Goal: Contribute content: Contribute content

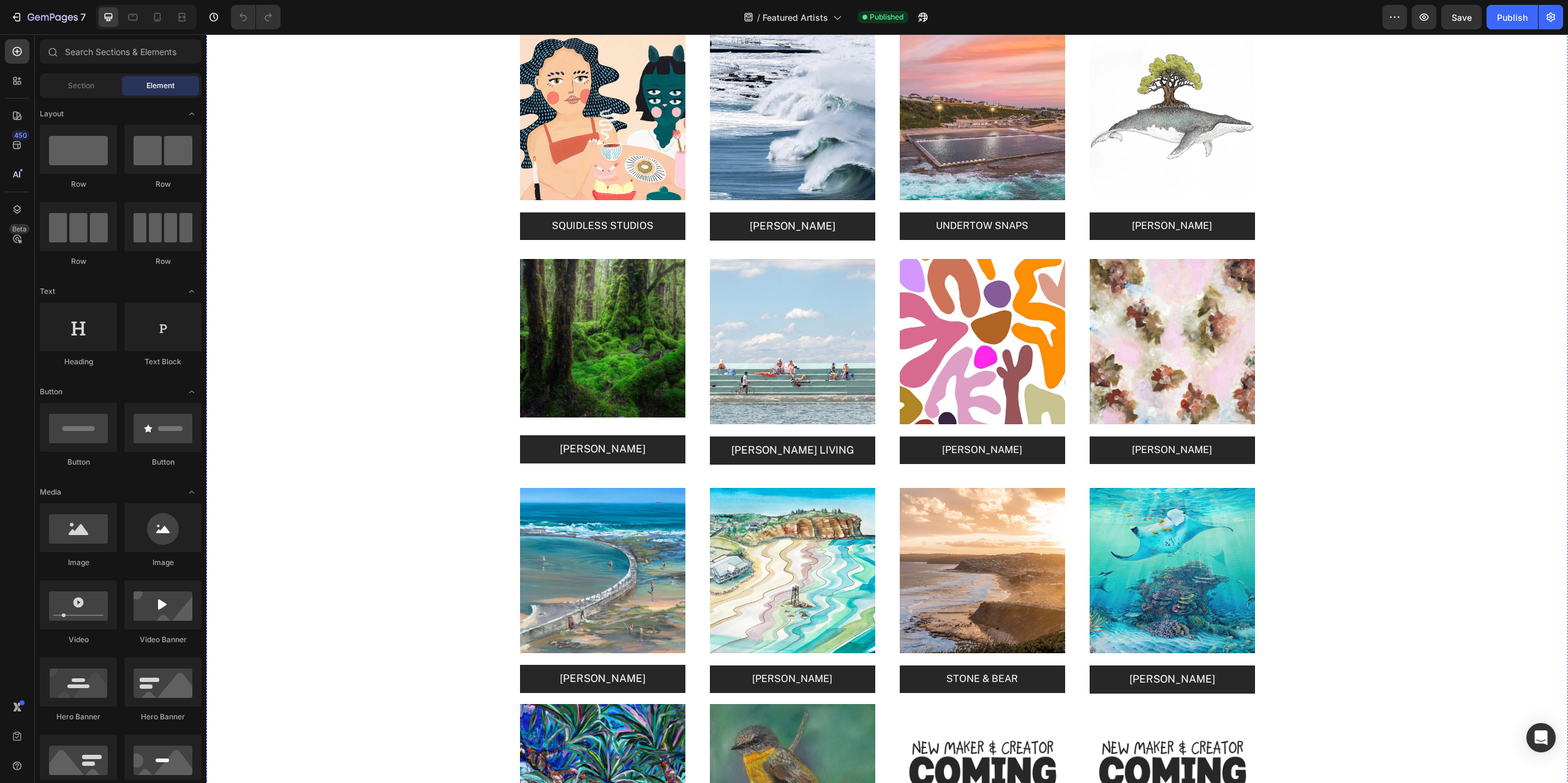
scroll to position [2143, 0]
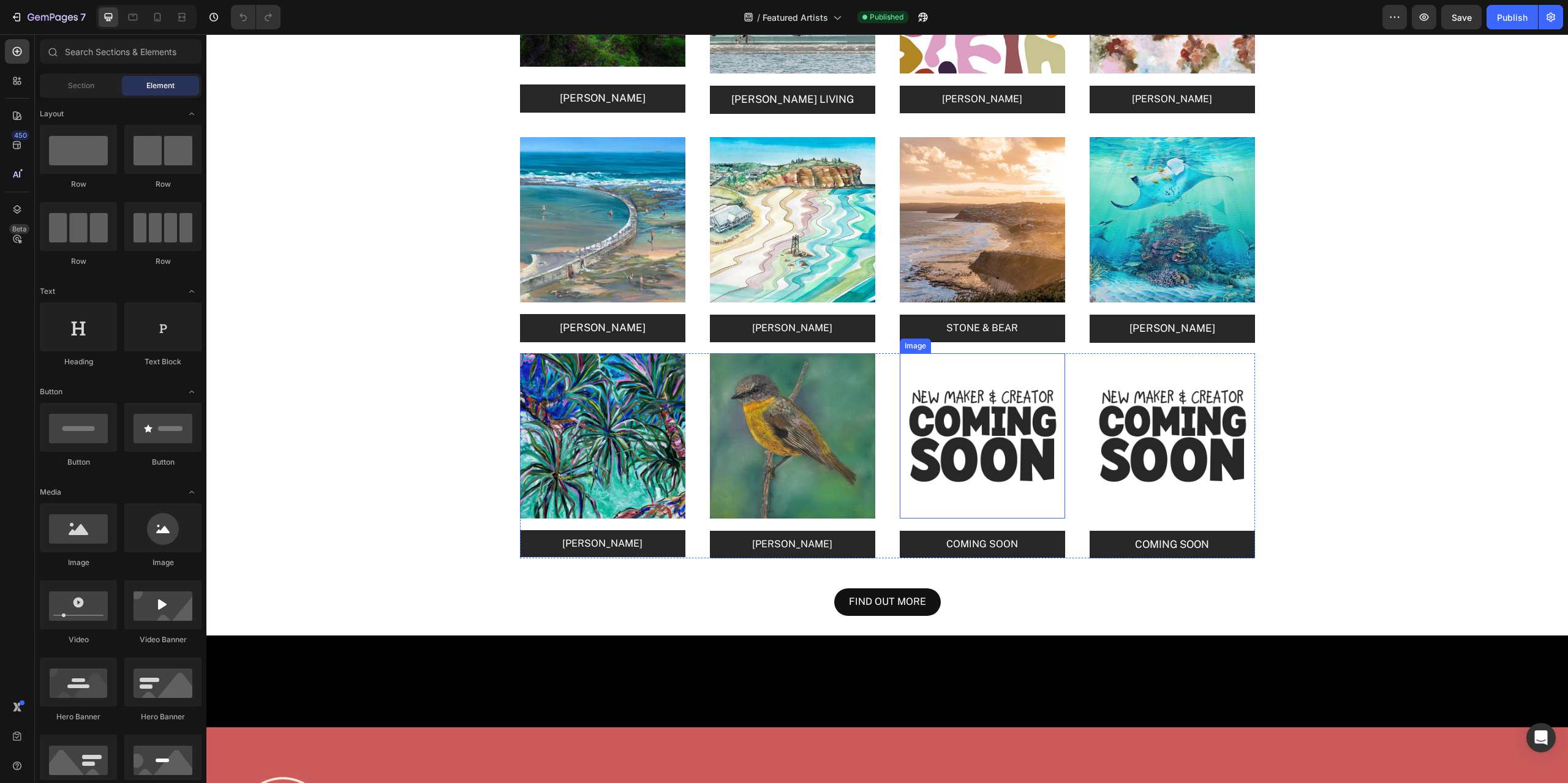
click at [1000, 430] on img at bounding box center [982, 436] width 166 height 166
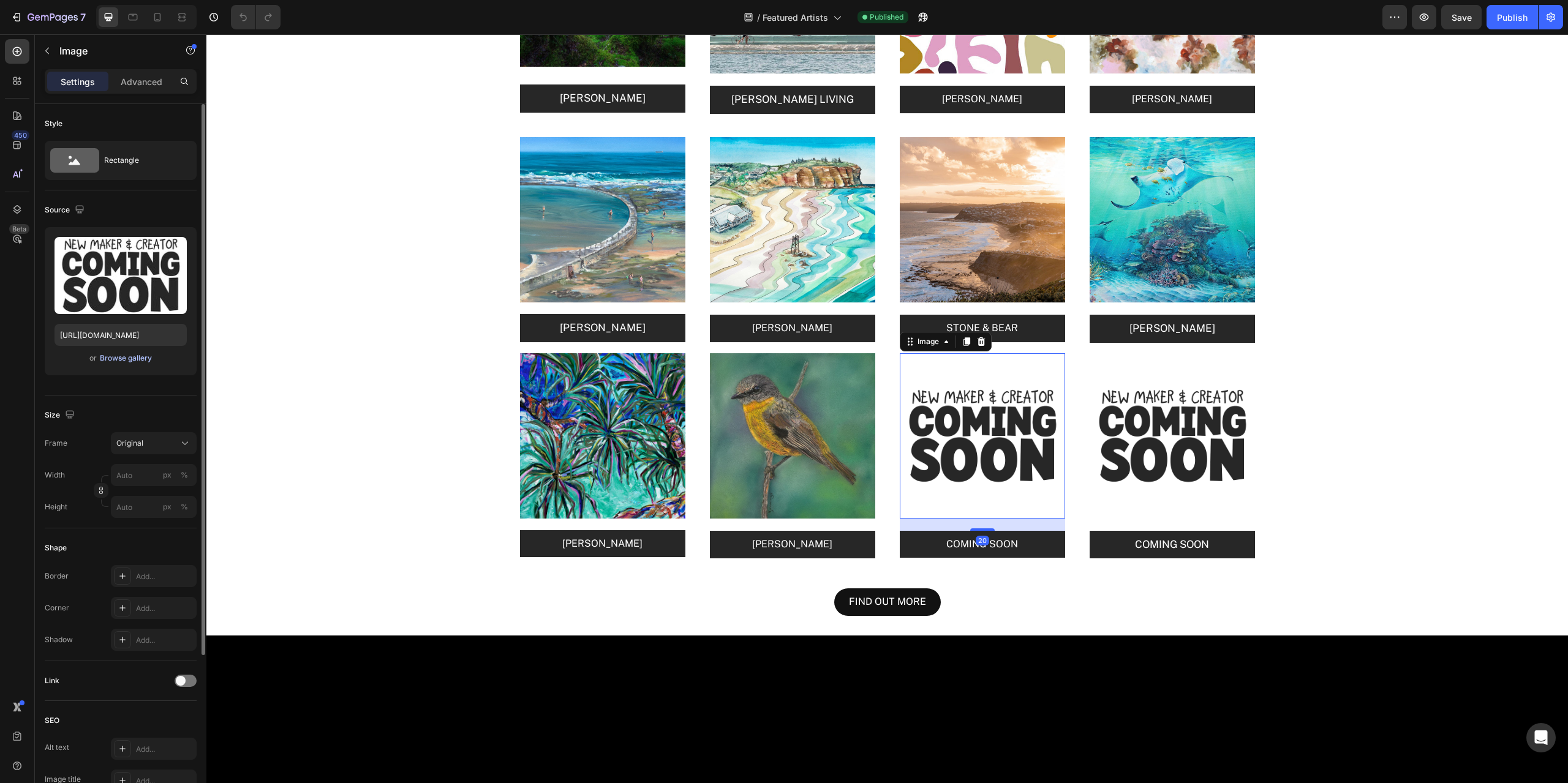
click at [122, 356] on div "Browse gallery" at bounding box center [126, 358] width 52 height 11
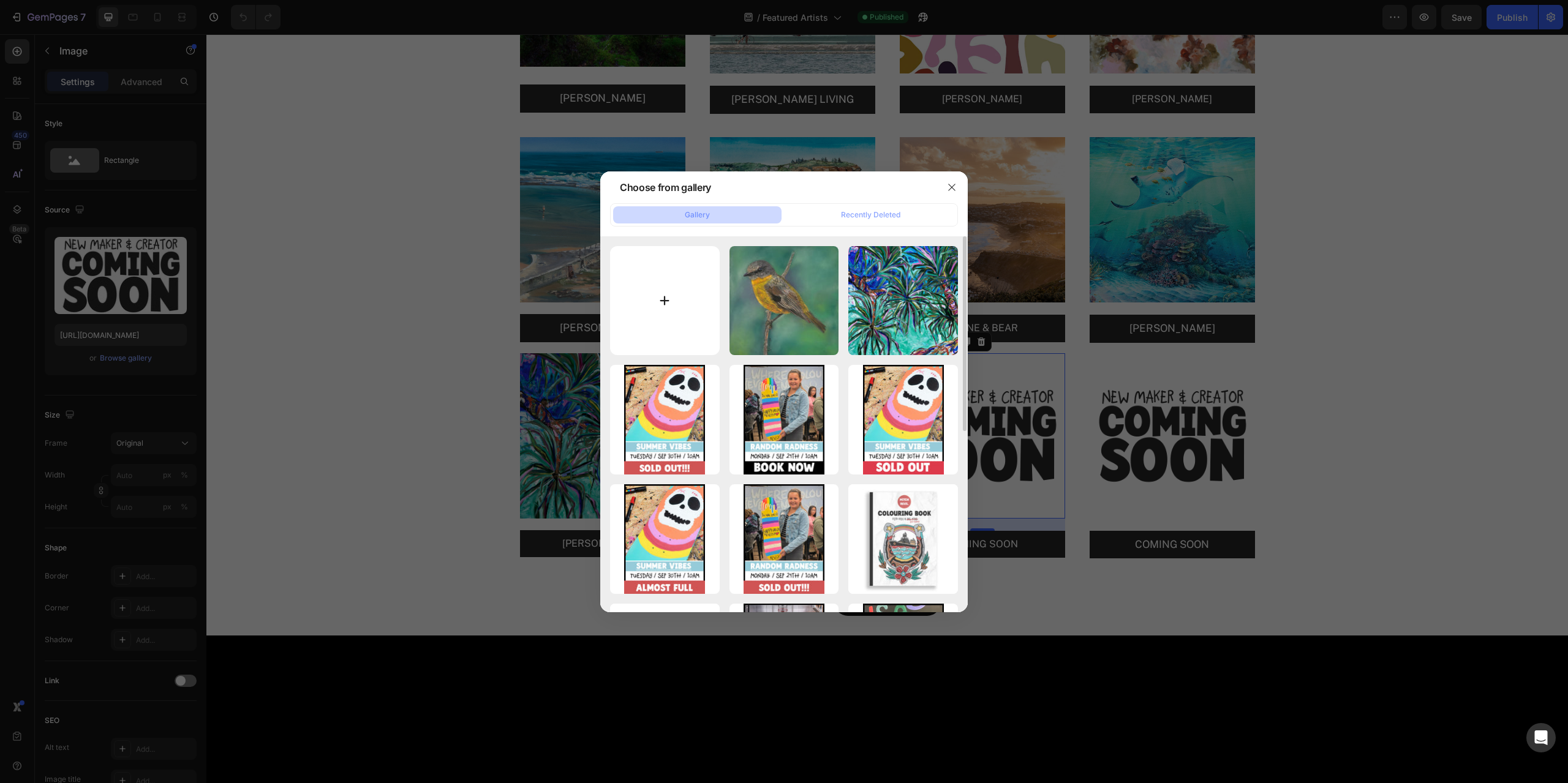
click at [653, 301] on input "file" at bounding box center [665, 301] width 110 height 110
type input "C:\fakepath\[PERSON_NAME]-tile.jpg"
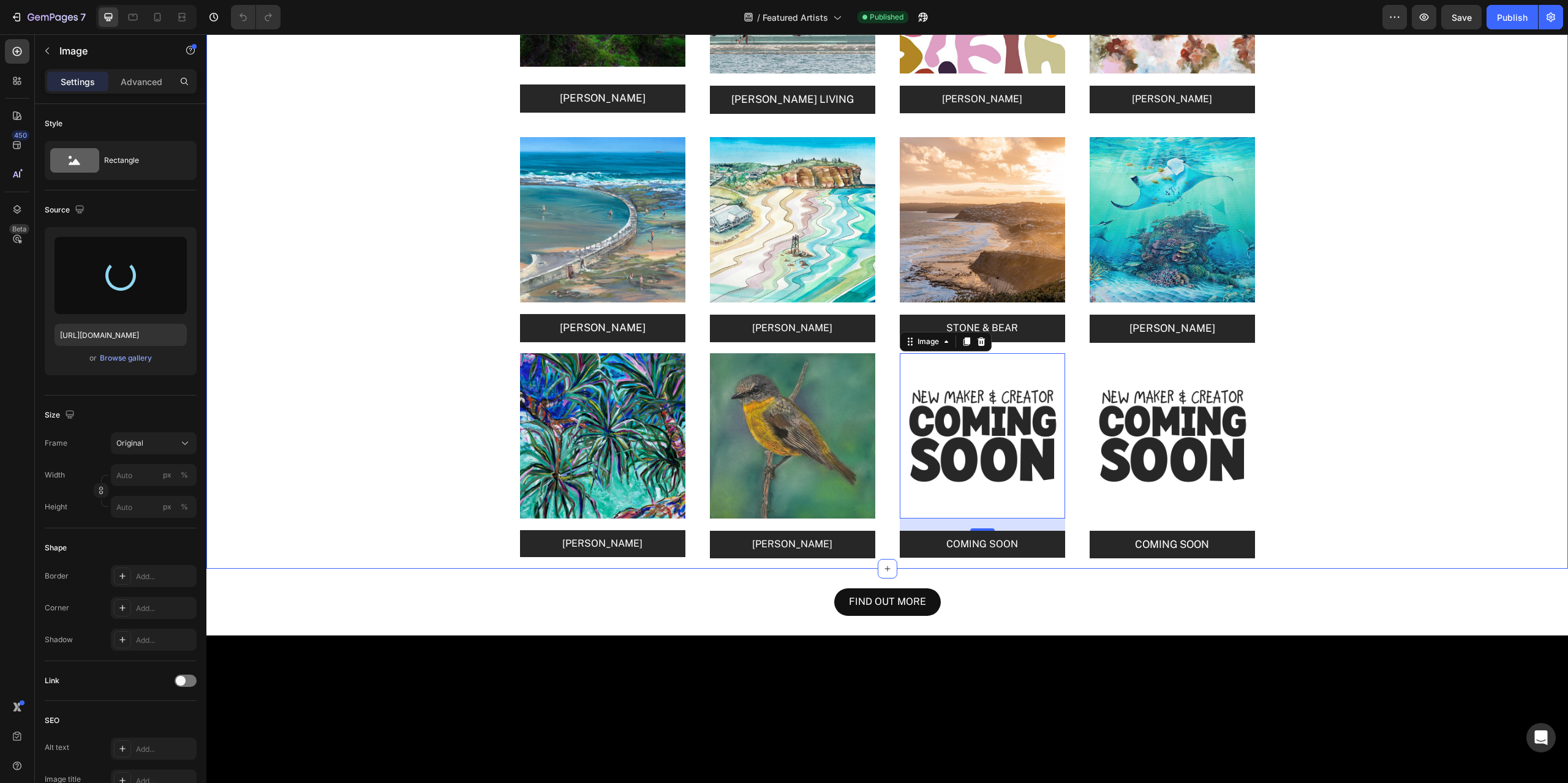
type input "[URL][DOMAIN_NAME]"
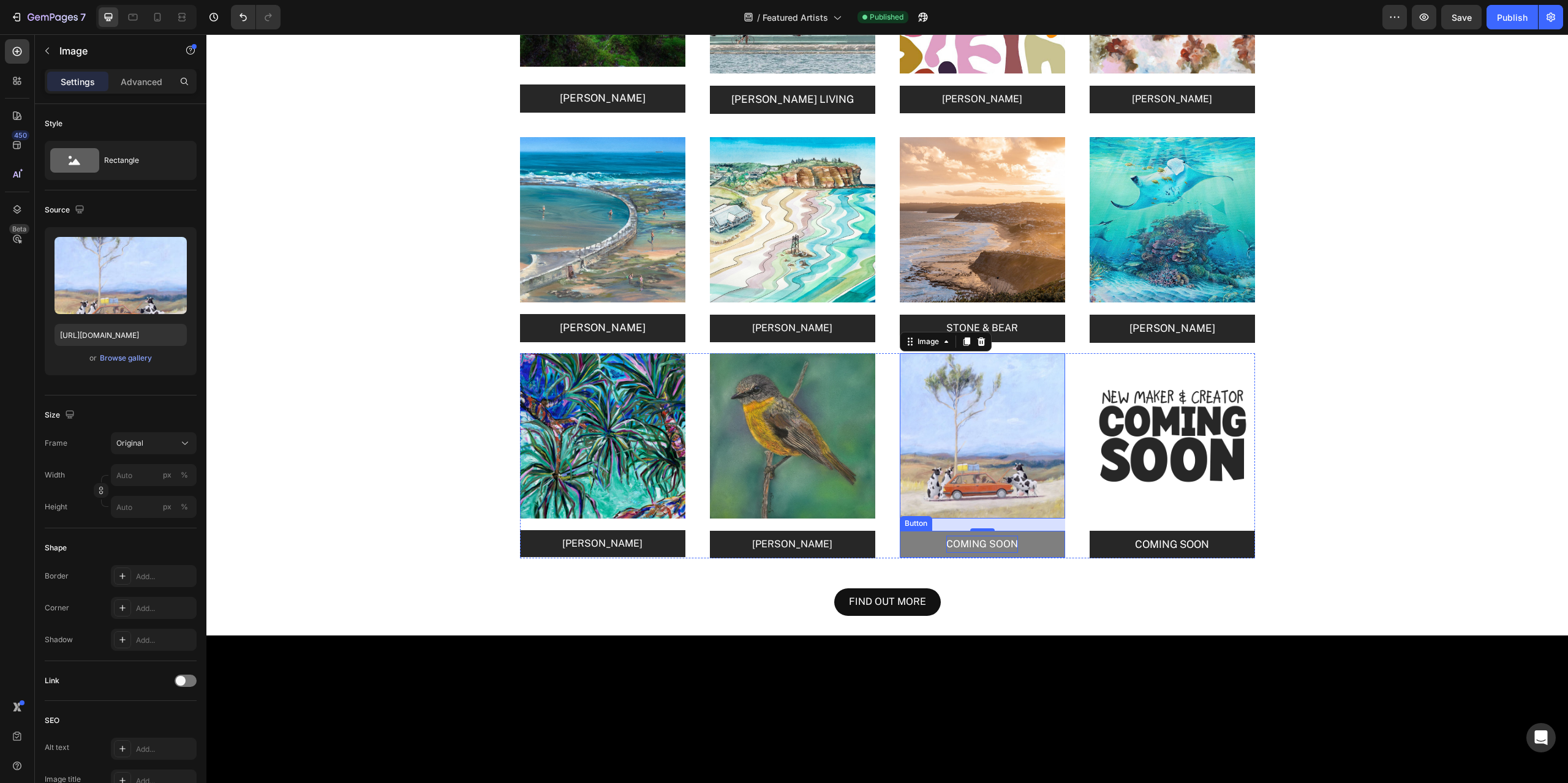
click at [1000, 541] on p "COMING SOON" at bounding box center [982, 545] width 72 height 18
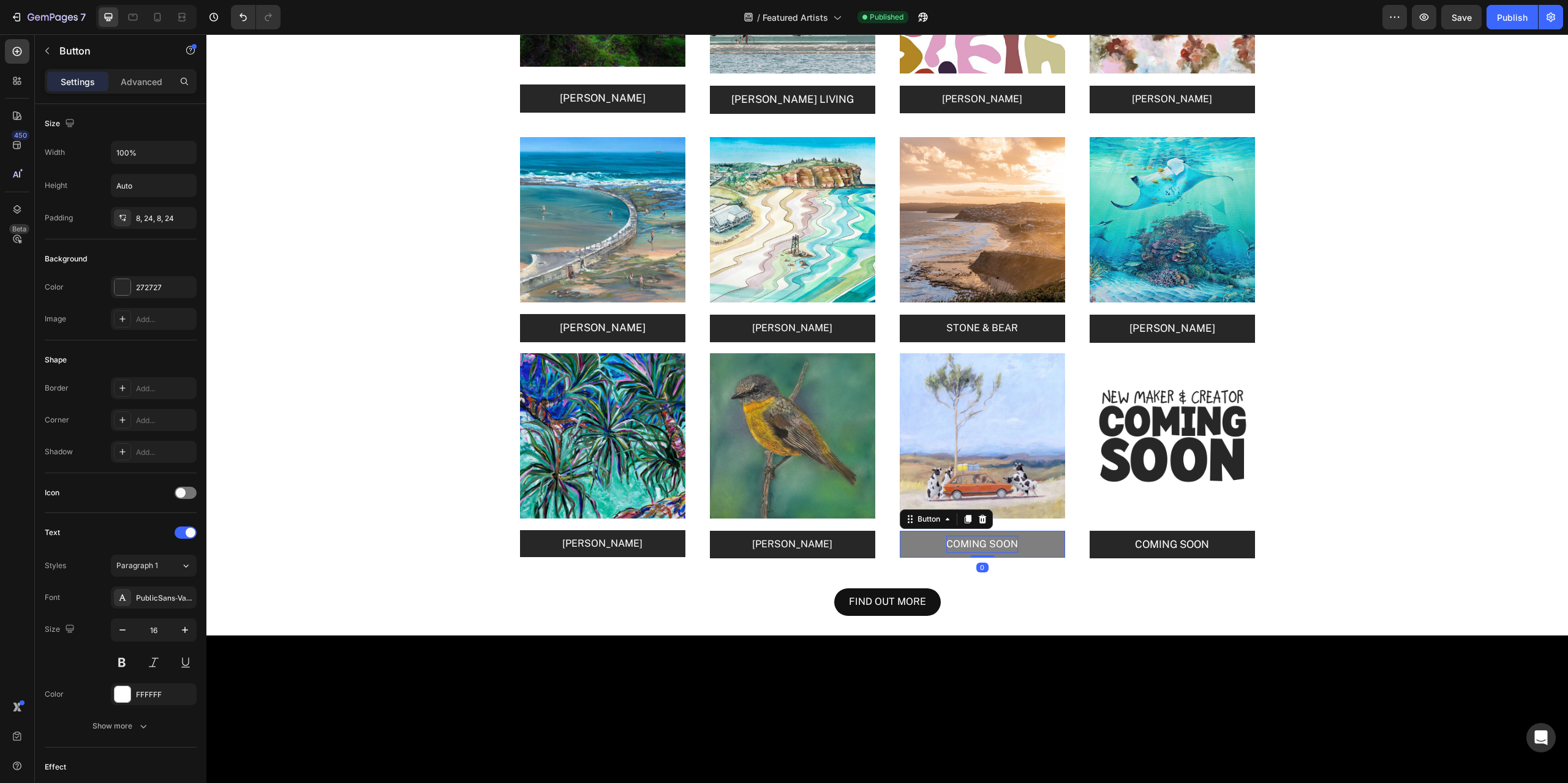
click at [1000, 541] on p "COMING SOON" at bounding box center [982, 545] width 72 height 18
click at [900, 531] on button "BEAU" at bounding box center [982, 544] width 166 height 28
click at [1006, 440] on img at bounding box center [982, 436] width 166 height 166
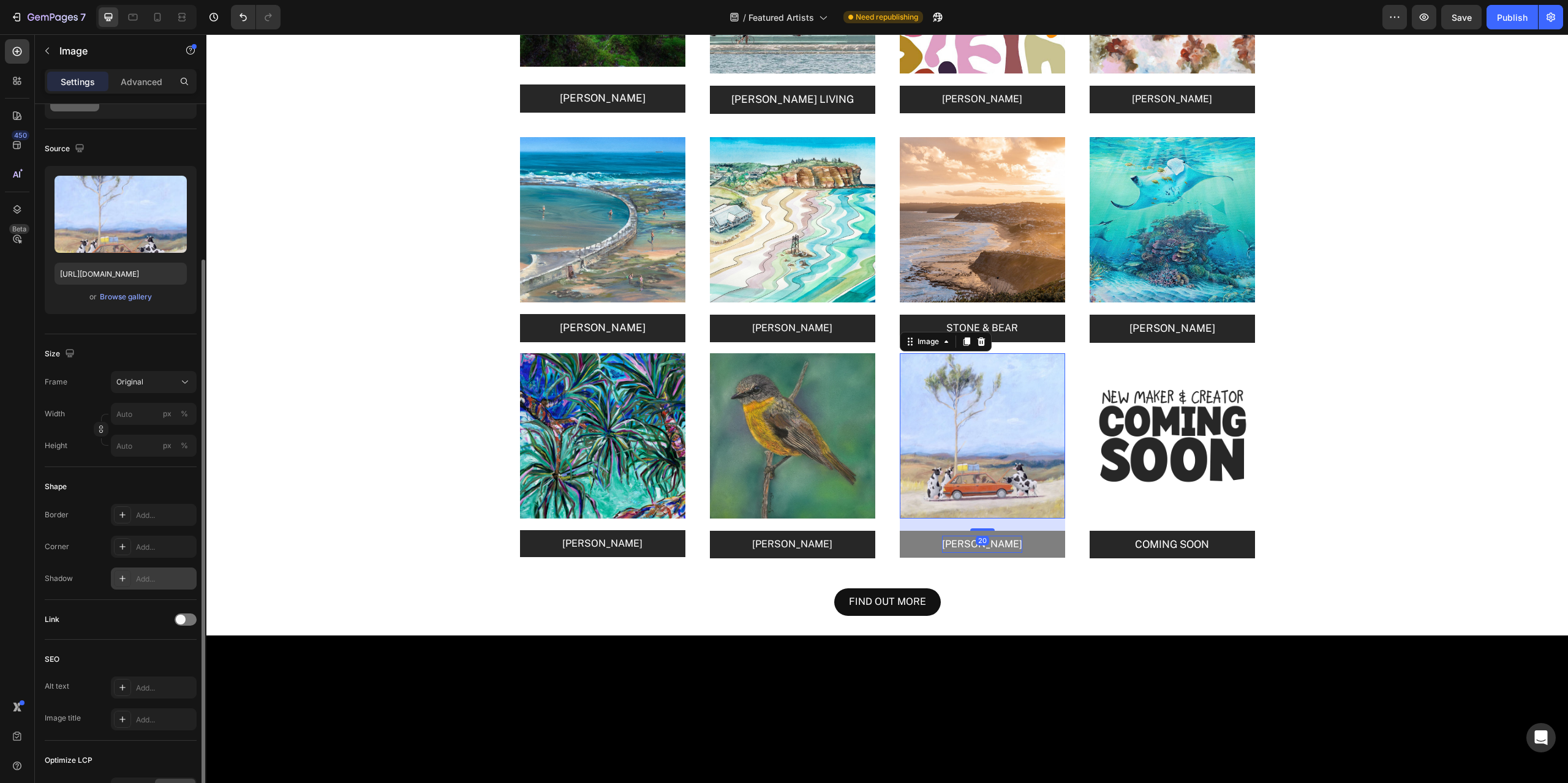
scroll to position [122, 0]
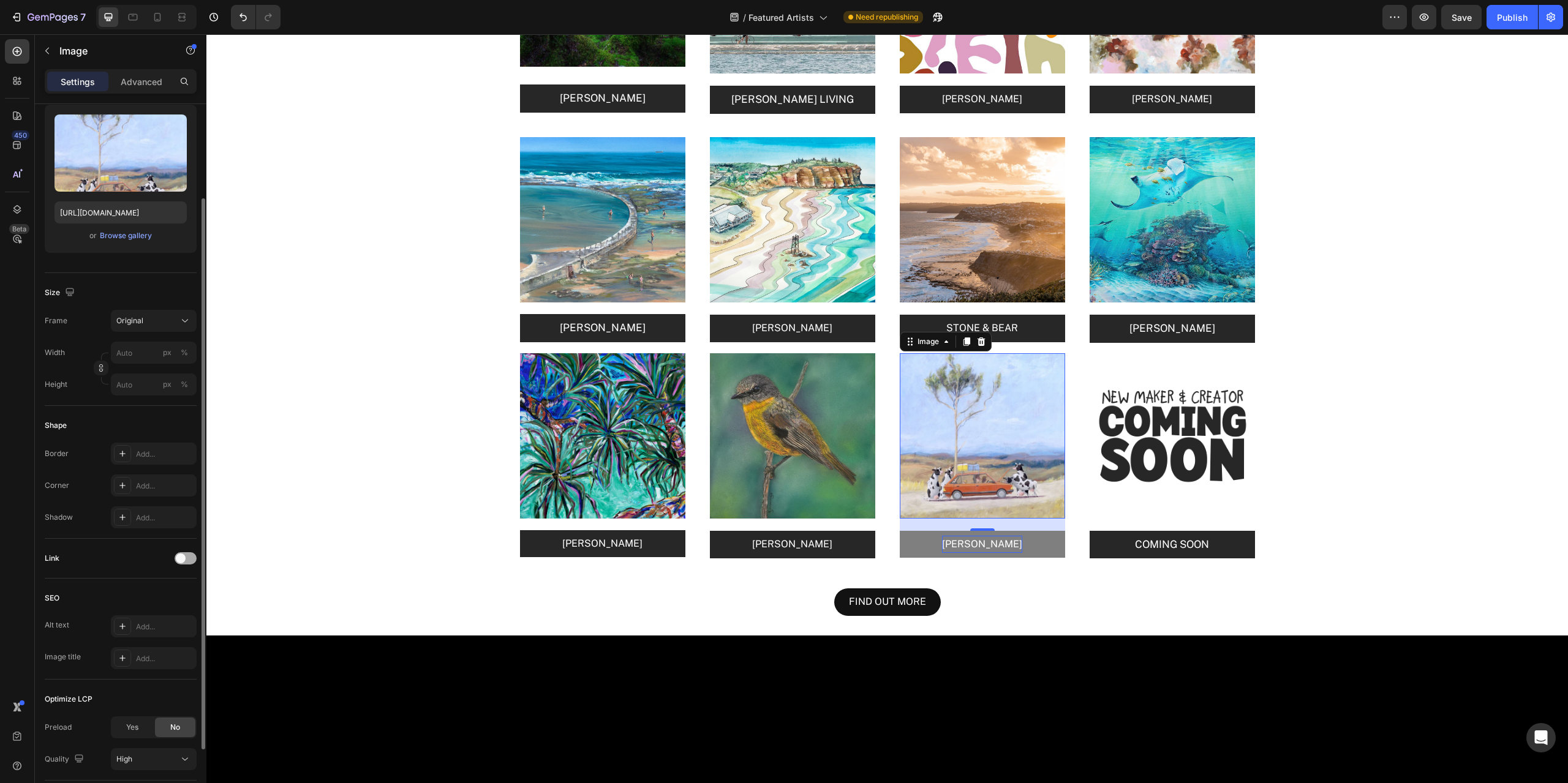
click at [183, 563] on span at bounding box center [181, 558] width 10 height 10
click at [142, 618] on div "Add..." at bounding box center [164, 621] width 57 height 11
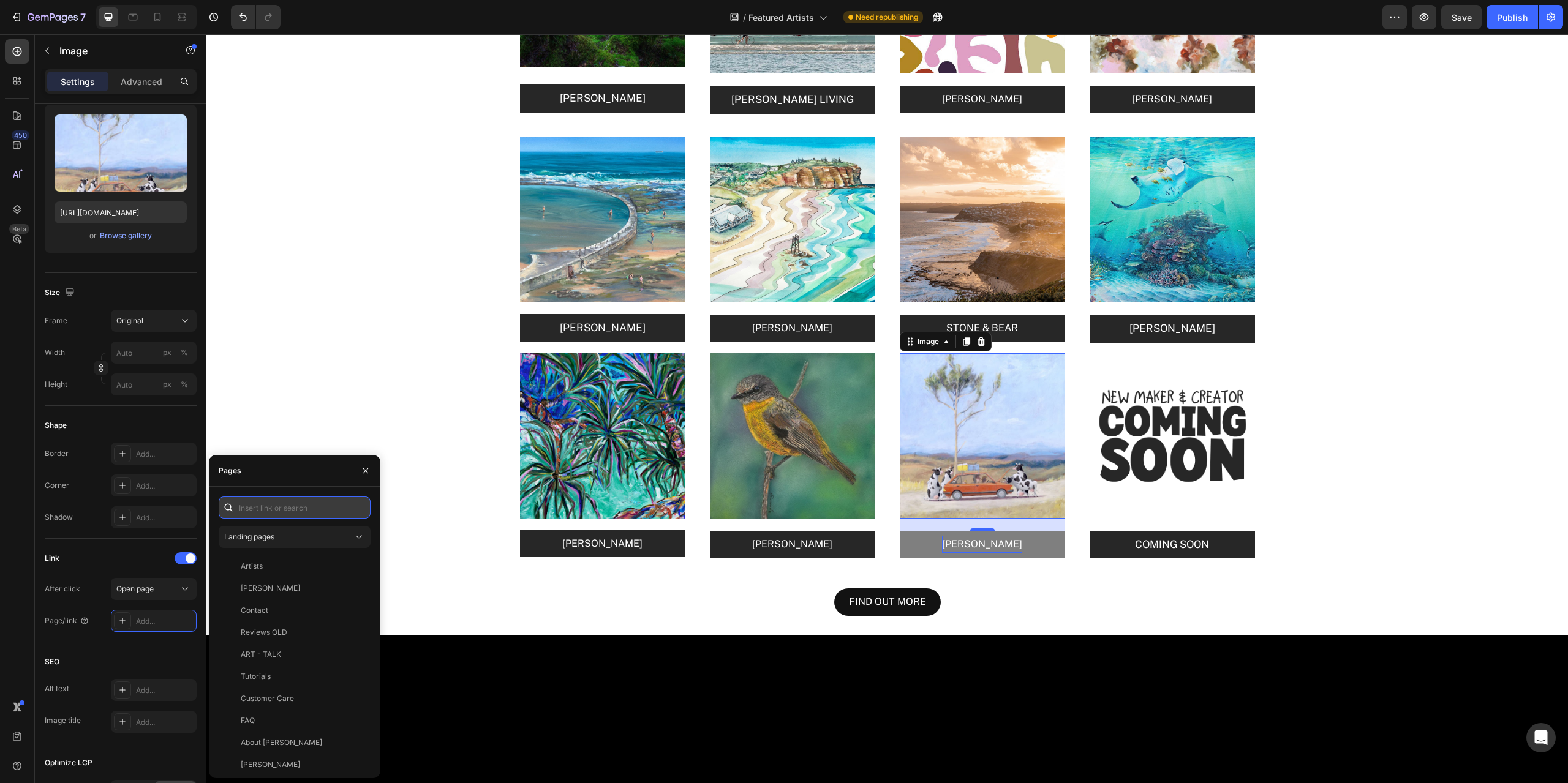
click at [266, 506] on input "text" at bounding box center [295, 508] width 152 height 22
paste input "[URL][DOMAIN_NAME][PERSON_NAME]"
type input "[URL][DOMAIN_NAME][PERSON_NAME]"
click at [321, 536] on div "[URL][DOMAIN_NAME][PERSON_NAME]" at bounding box center [300, 537] width 118 height 11
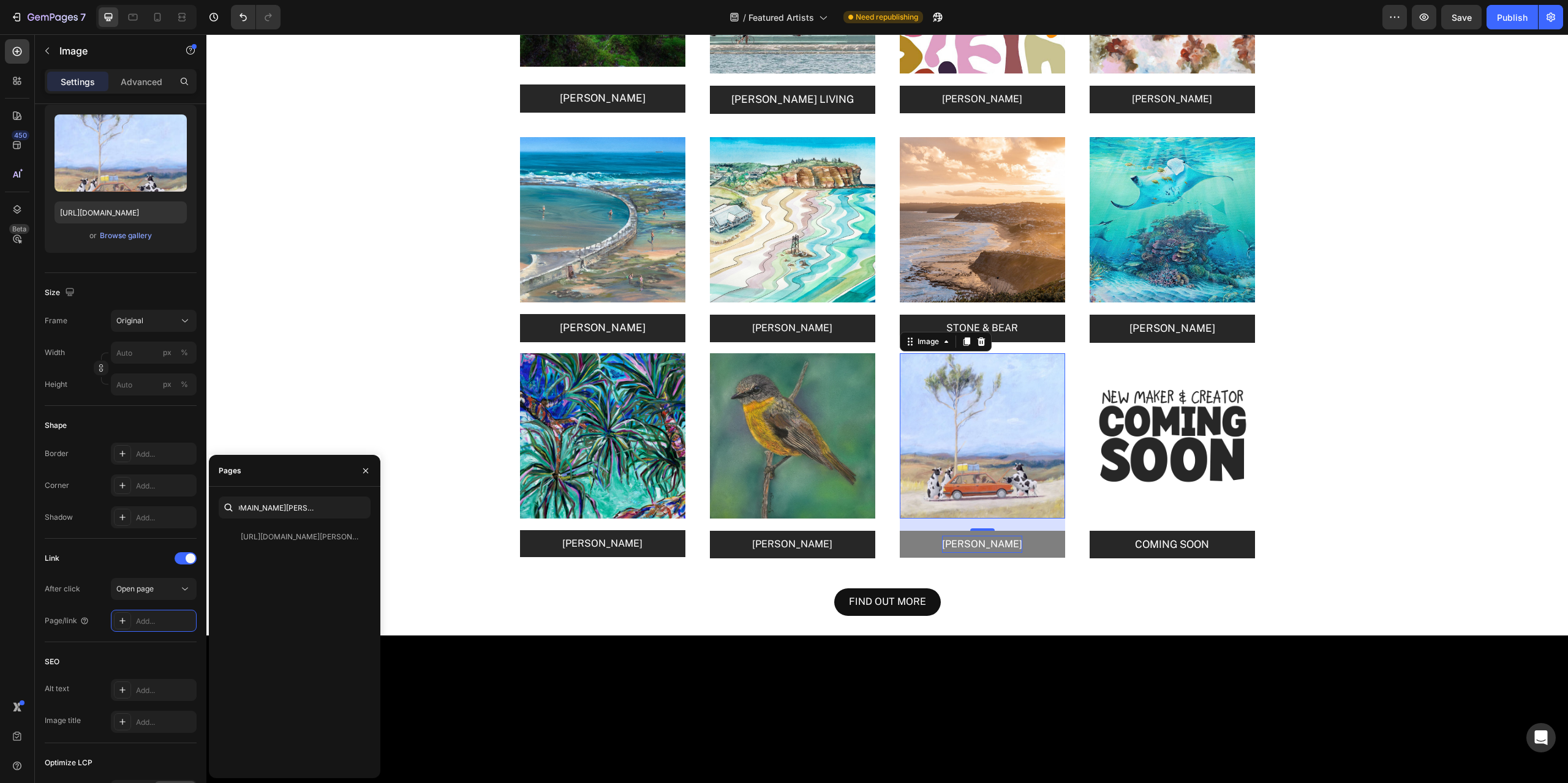
scroll to position [0, 0]
click at [1029, 549] on button "[PERSON_NAME]" at bounding box center [982, 544] width 166 height 28
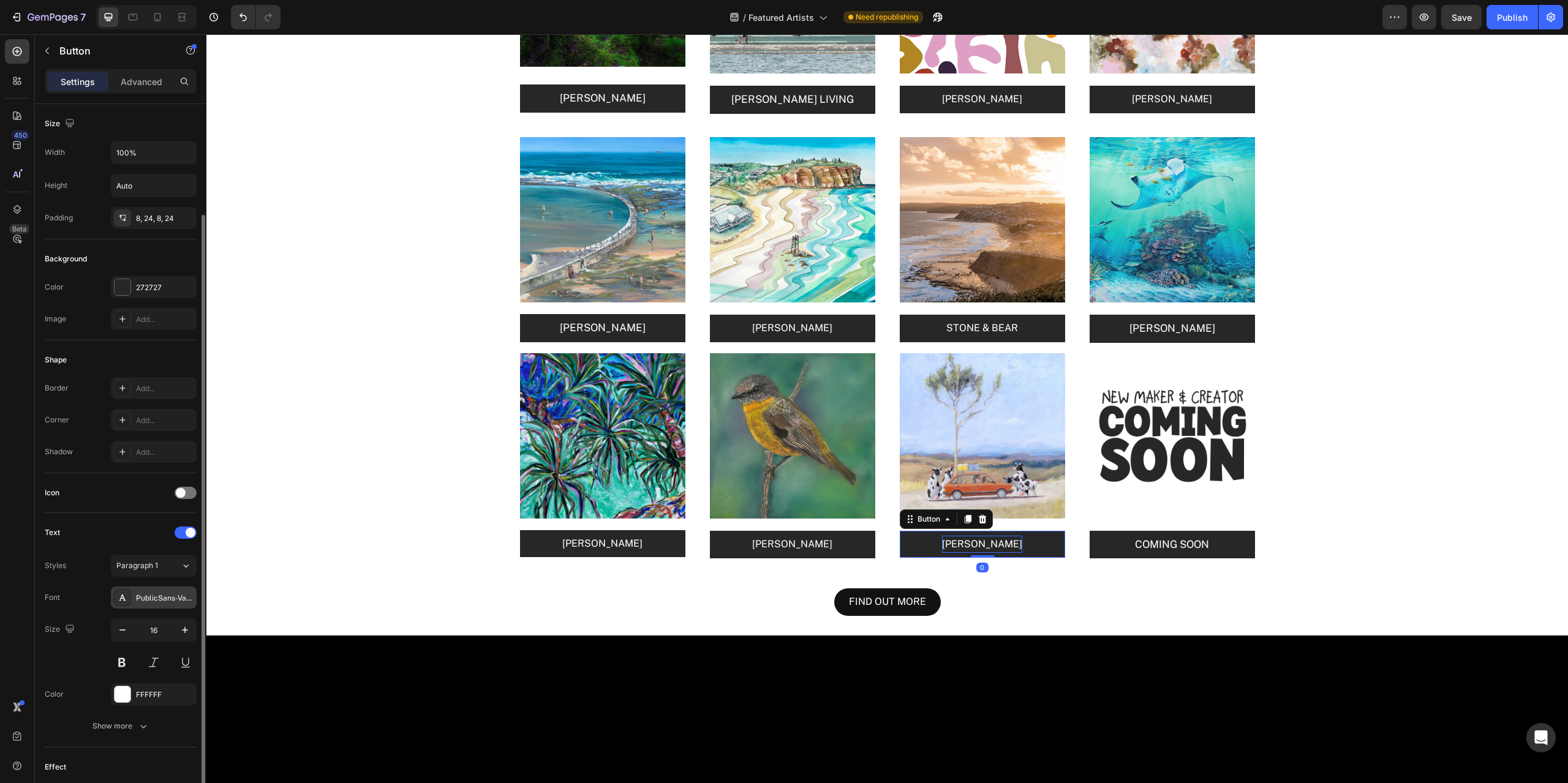
scroll to position [164, 0]
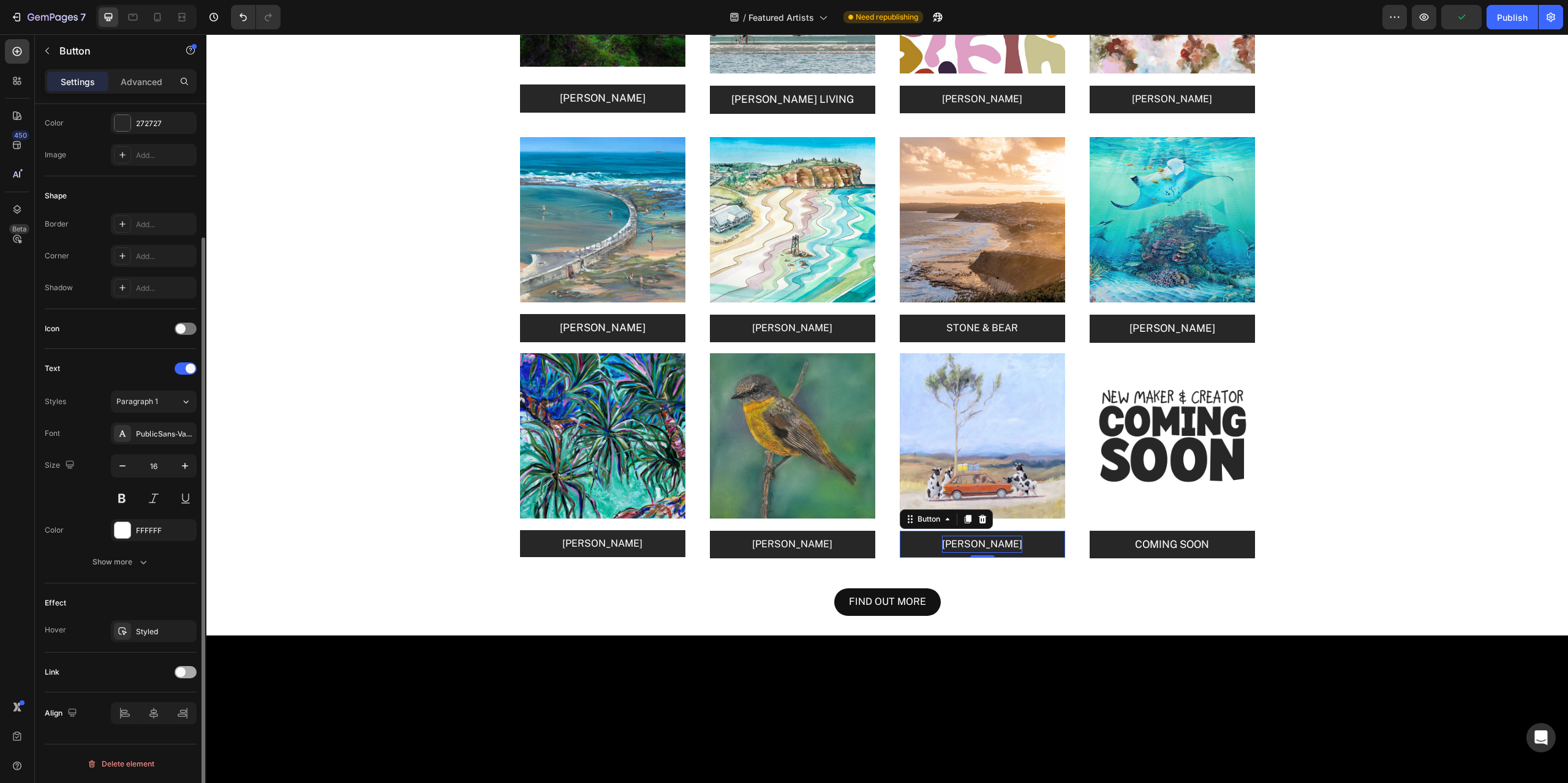
click at [189, 667] on div at bounding box center [186, 672] width 22 height 12
click at [155, 733] on div "Add..." at bounding box center [164, 735] width 57 height 11
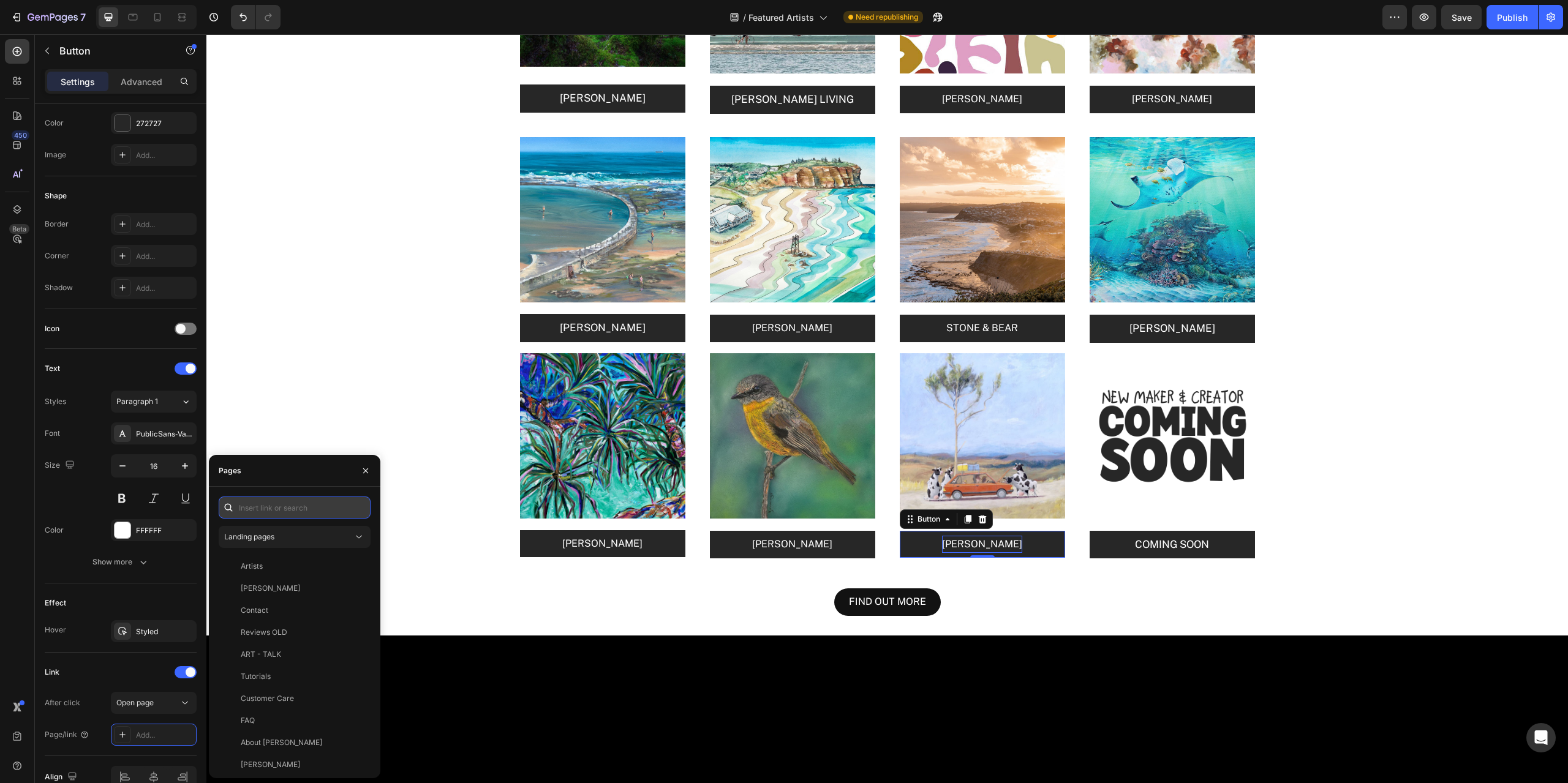
click at [267, 509] on input "text" at bounding box center [295, 508] width 152 height 22
paste input "[URL][DOMAIN_NAME][PERSON_NAME]"
type input "[URL][DOMAIN_NAME][PERSON_NAME]"
click at [313, 534] on div "[URL][DOMAIN_NAME][PERSON_NAME]" at bounding box center [300, 537] width 118 height 11
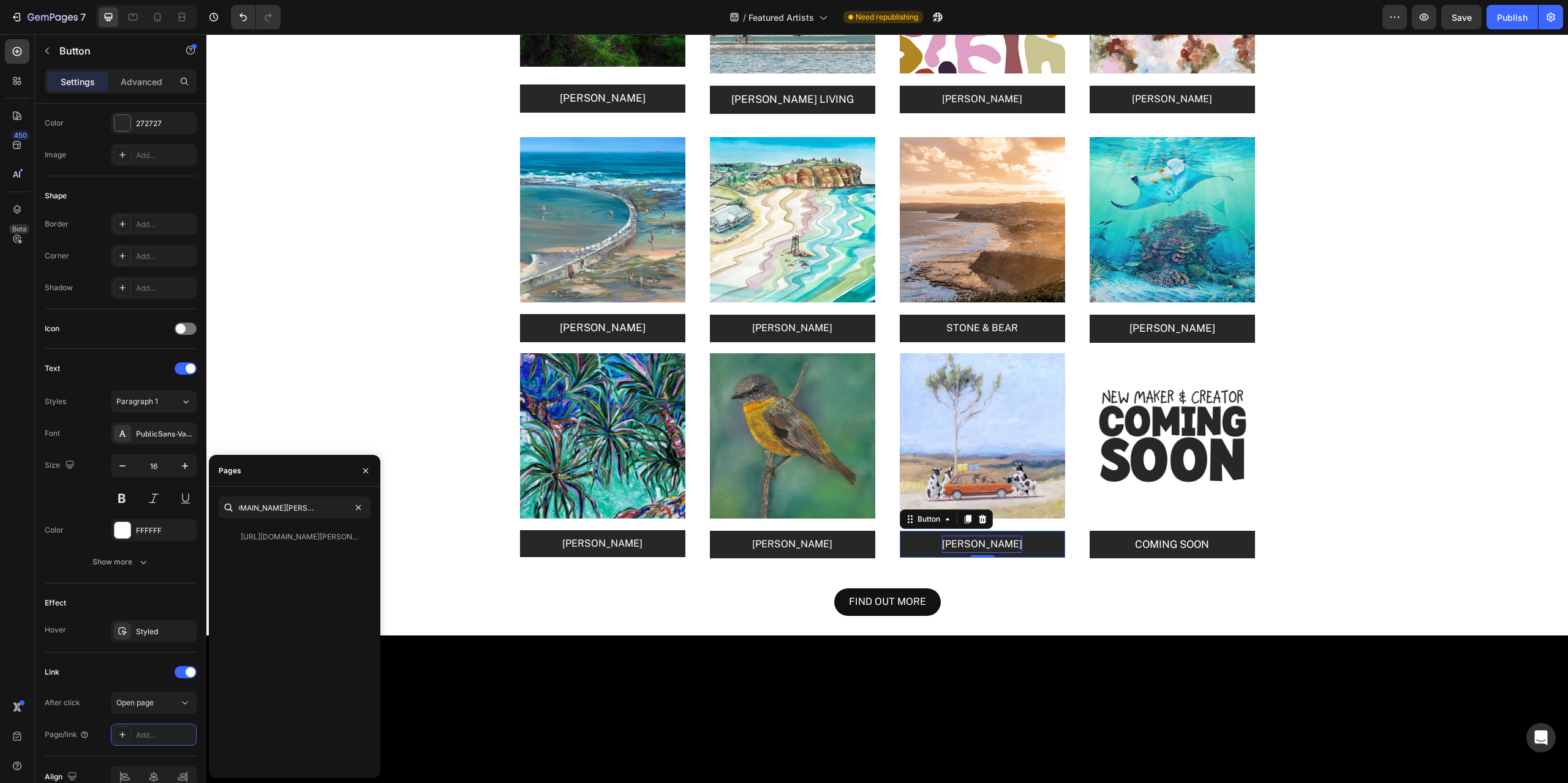
scroll to position [0, 0]
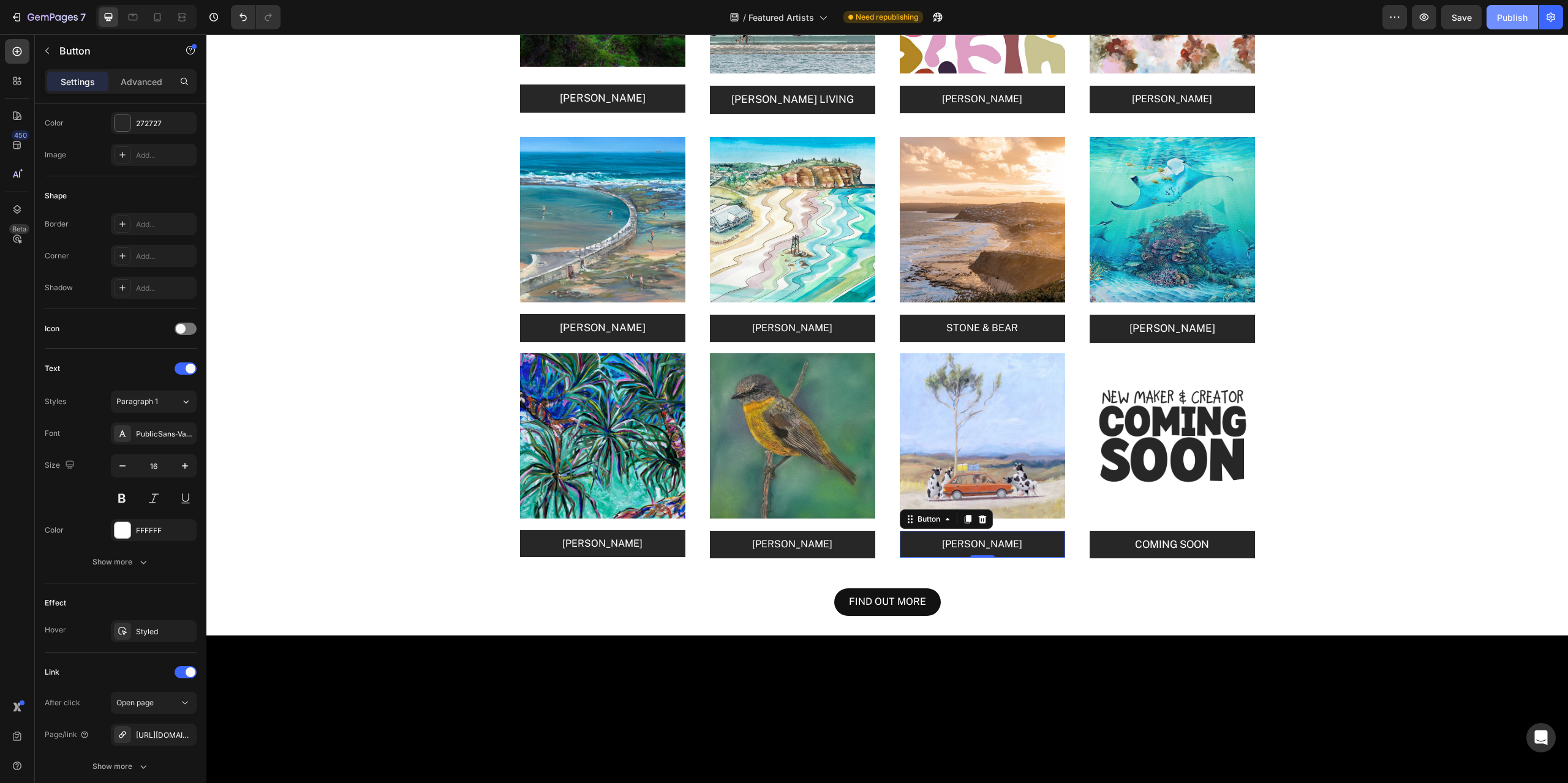
drag, startPoint x: 1511, startPoint y: 16, endPoint x: 1266, endPoint y: 304, distance: 378.1
click at [1511, 16] on div "Publish" at bounding box center [1512, 17] width 31 height 13
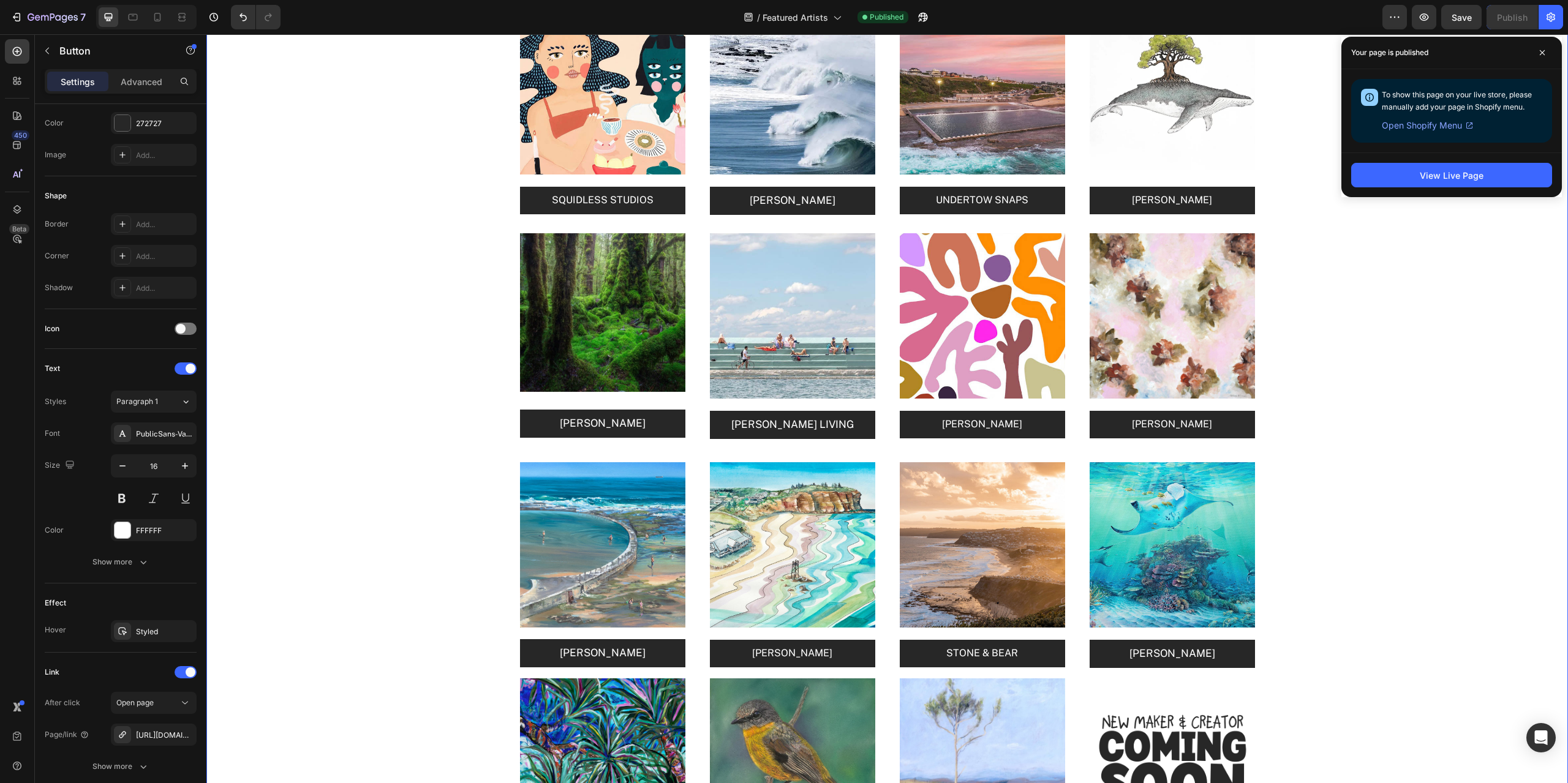
scroll to position [1592, 0]
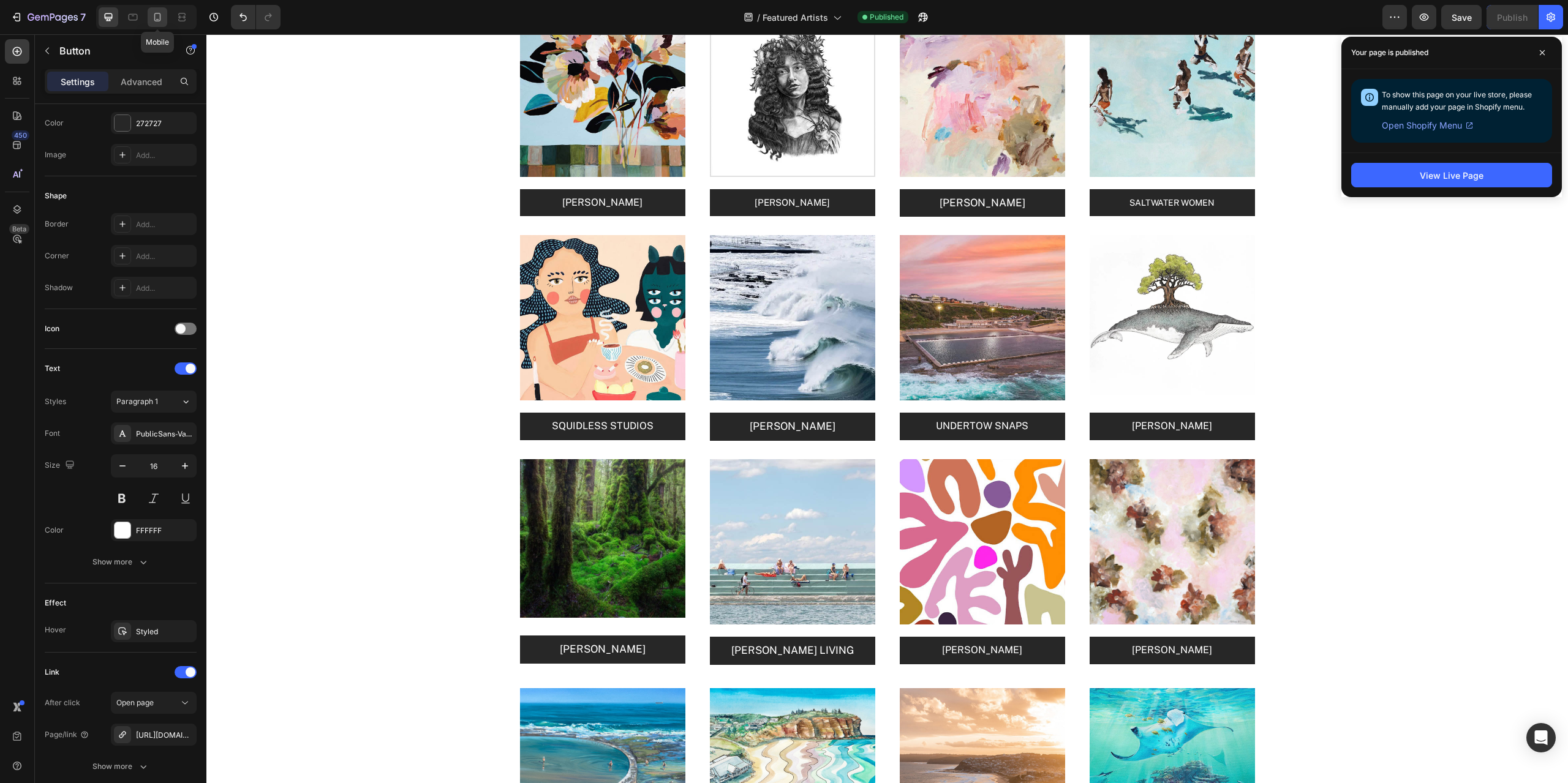
click at [159, 19] on icon at bounding box center [157, 17] width 12 height 12
type input "14"
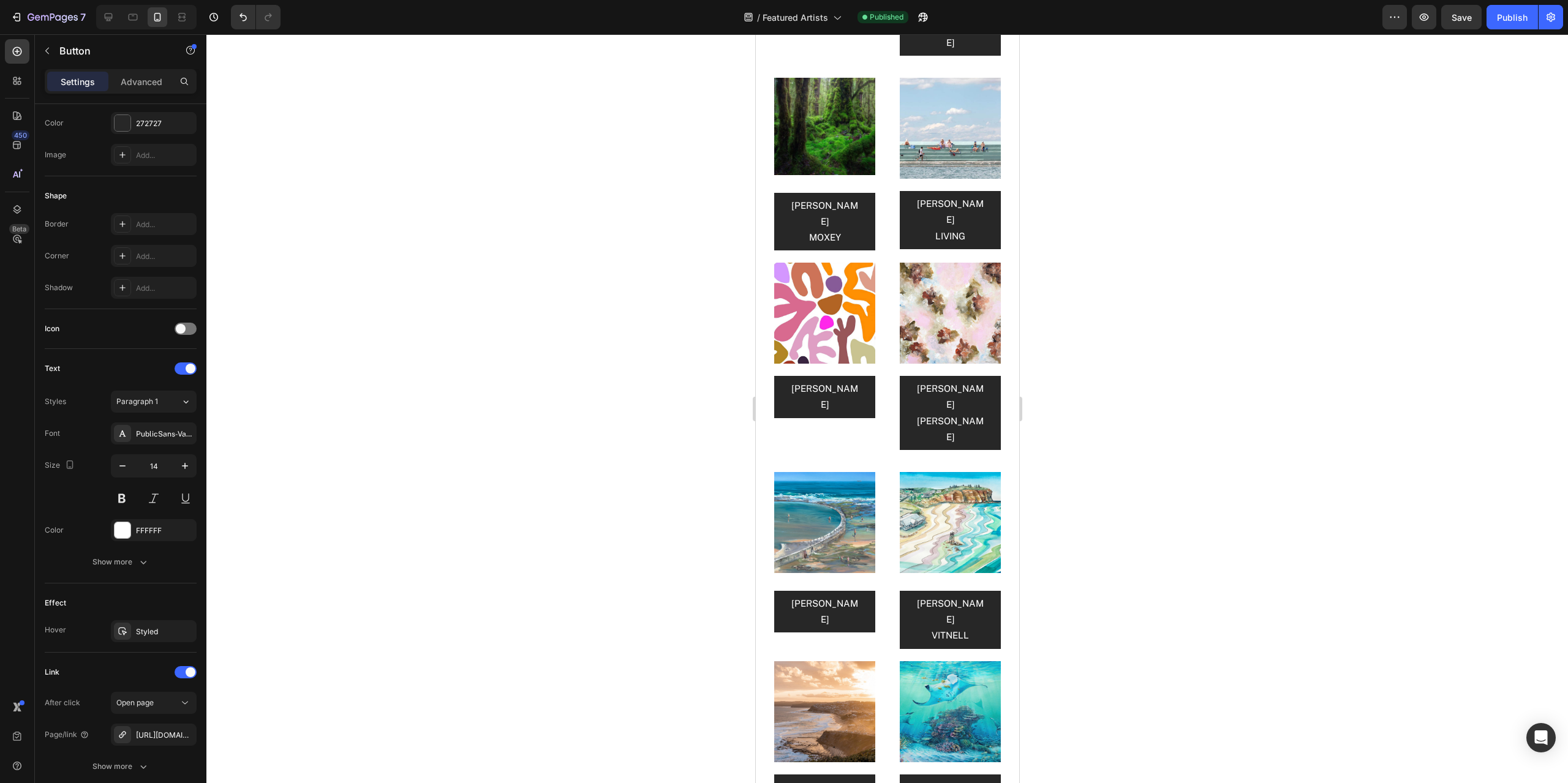
scroll to position [3367, 0]
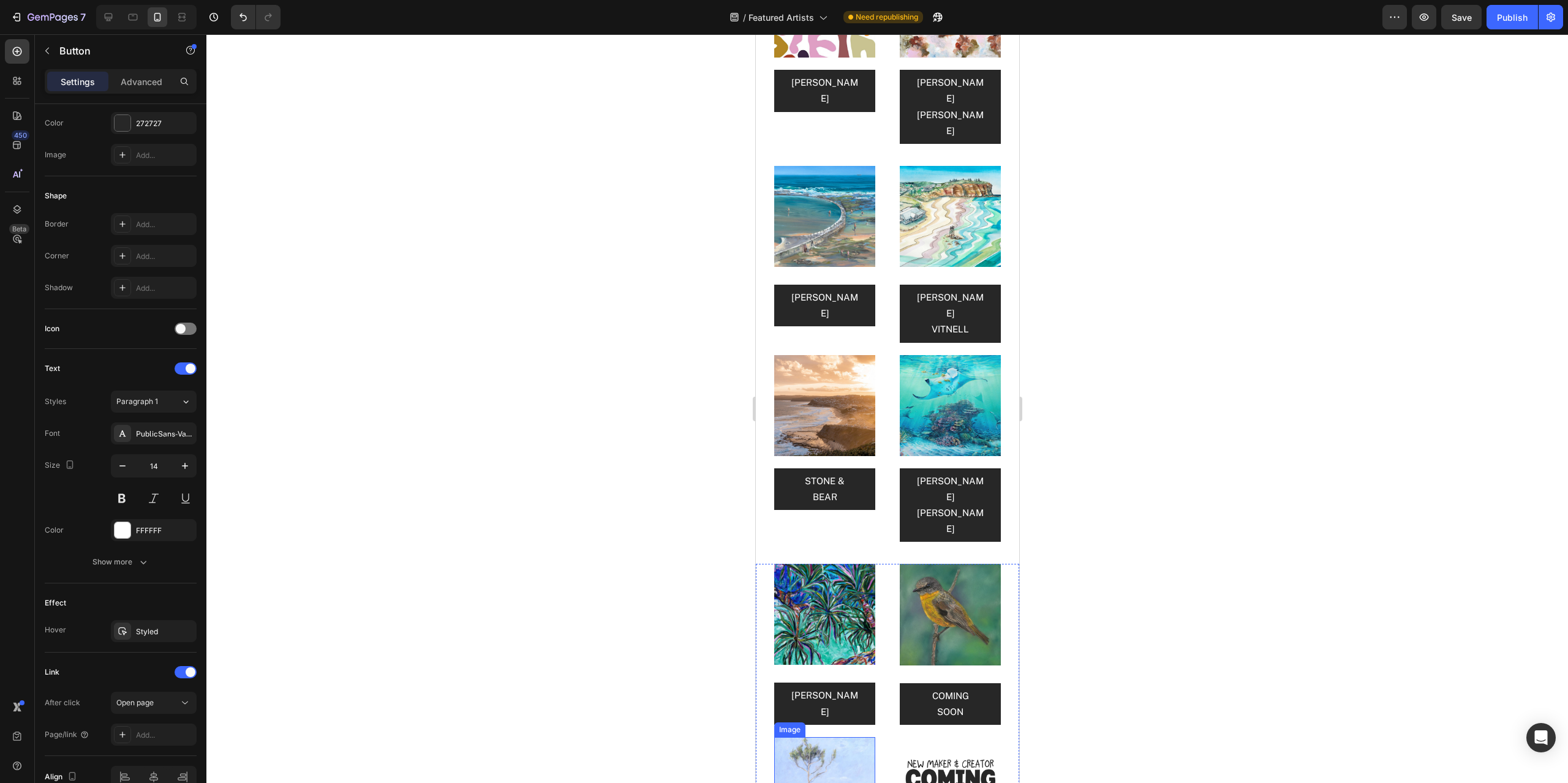
click at [844, 738] on img at bounding box center [824, 787] width 101 height 101
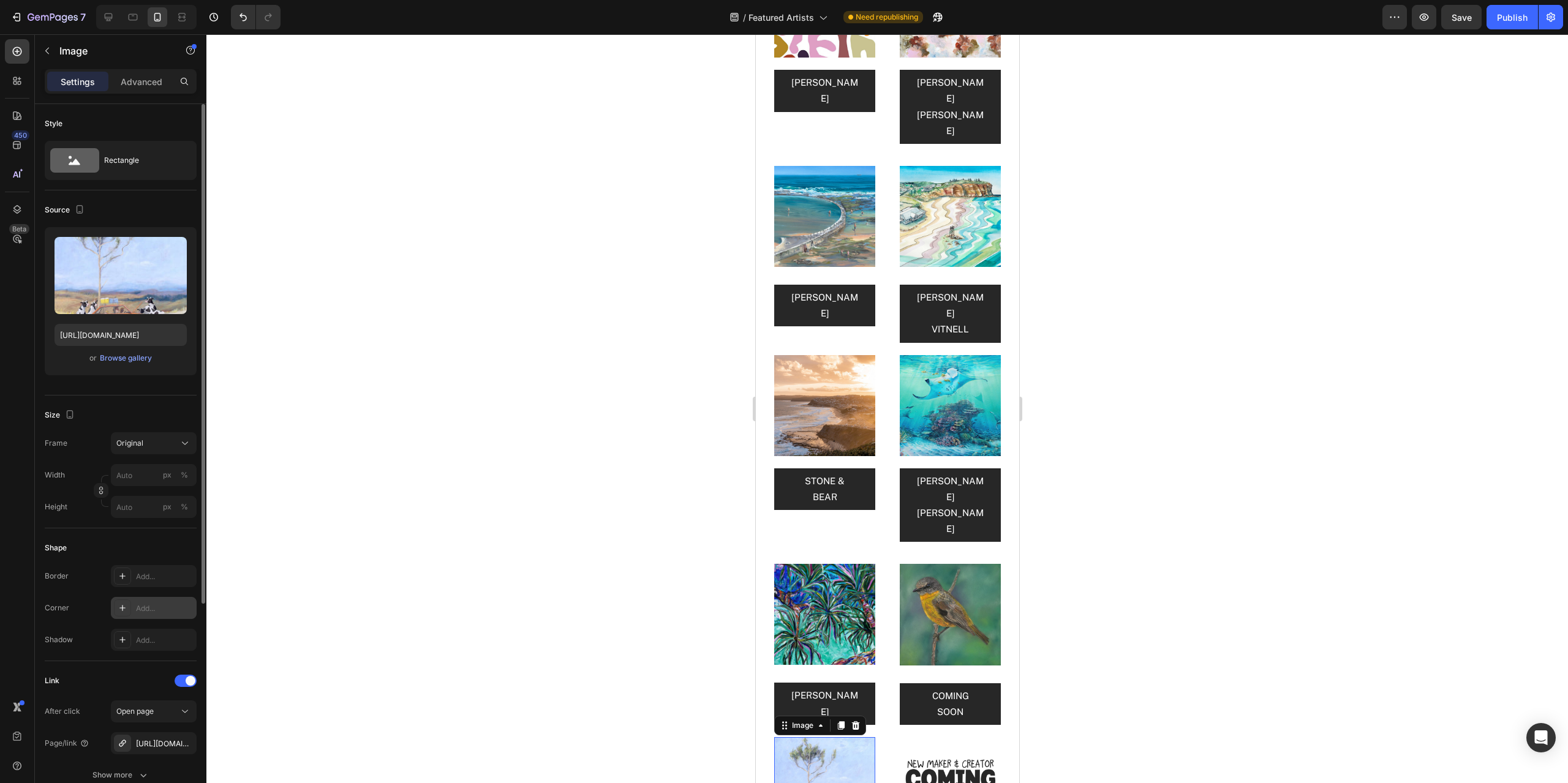
scroll to position [61, 0]
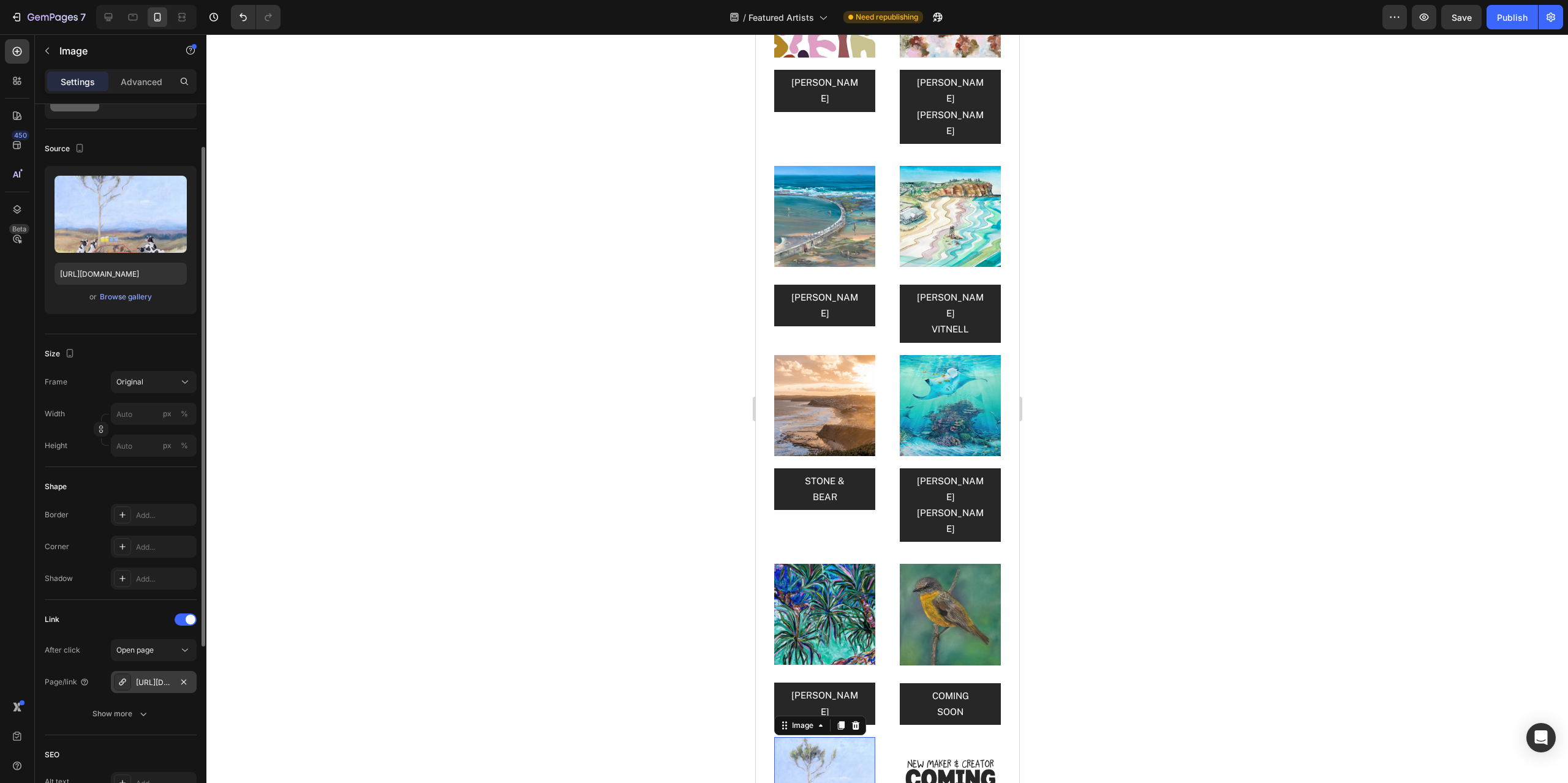
click at [168, 682] on div "[URL][DOMAIN_NAME][PERSON_NAME]" at bounding box center [154, 682] width 36 height 11
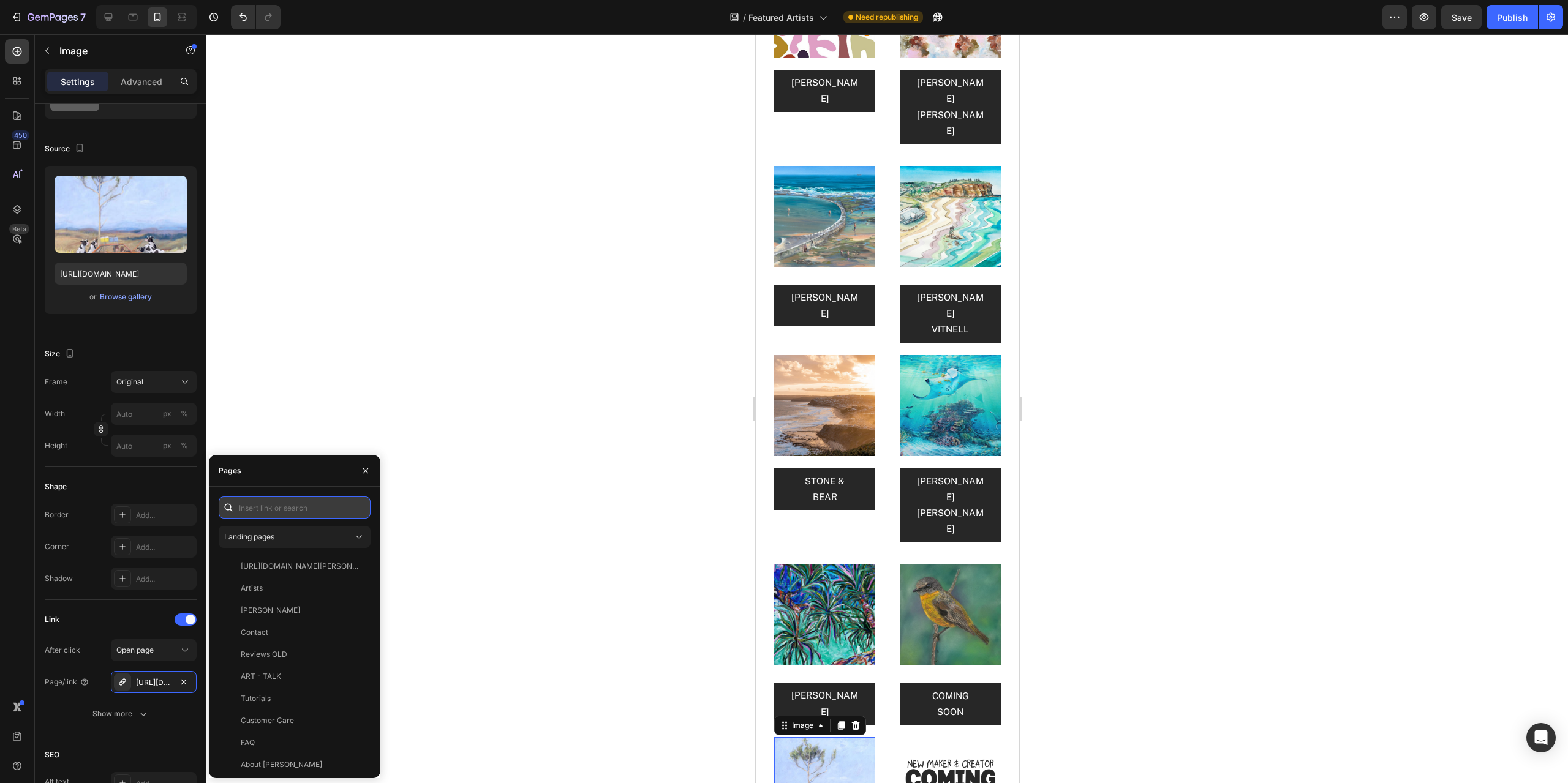
click at [280, 507] on input "text" at bounding box center [295, 508] width 152 height 22
paste input "[URL][DOMAIN_NAME][PERSON_NAME]"
type input "[URL][DOMAIN_NAME][PERSON_NAME]"
click at [327, 539] on div "[URL][DOMAIN_NAME][PERSON_NAME]" at bounding box center [300, 537] width 118 height 11
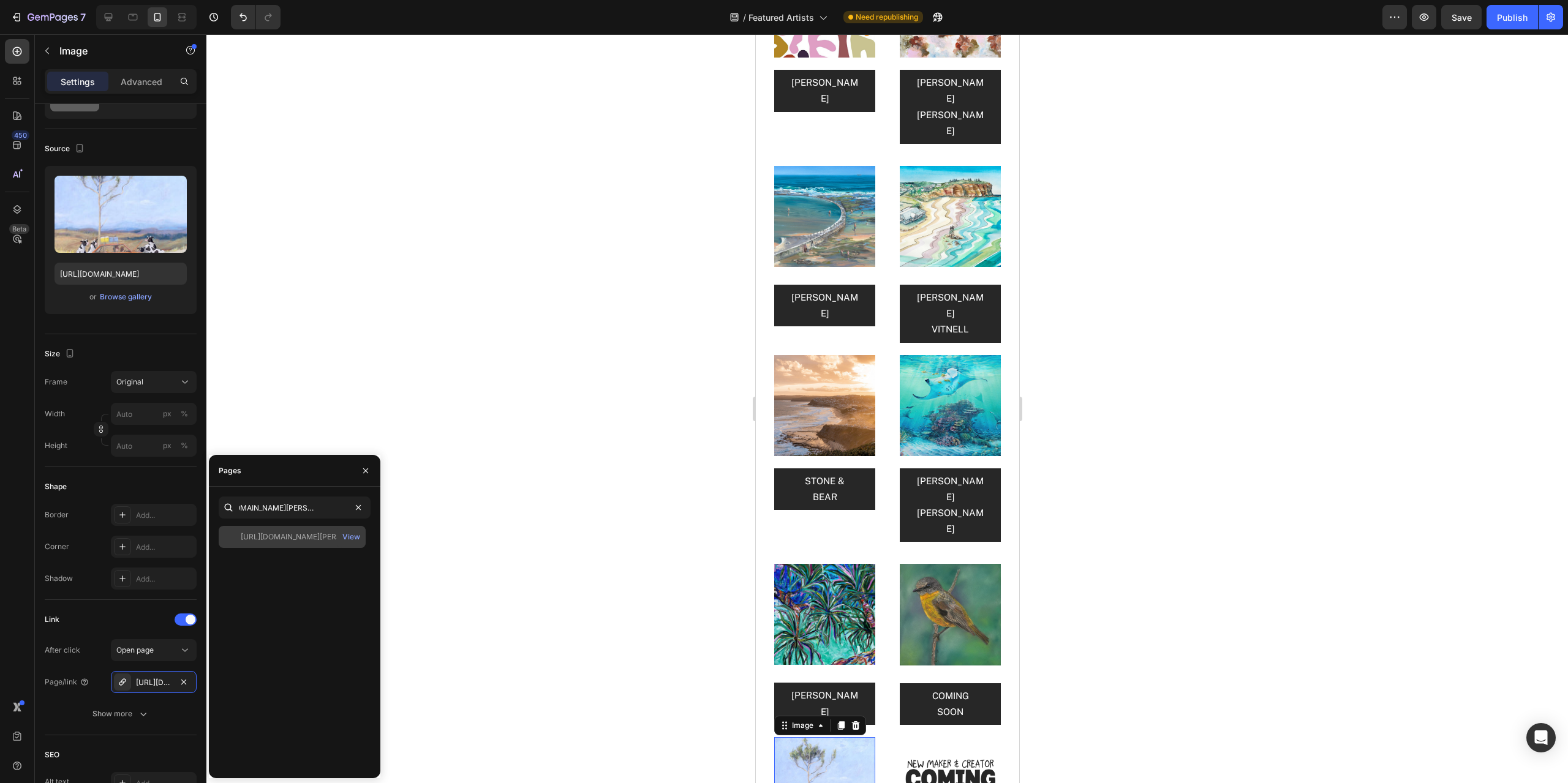
scroll to position [0, 0]
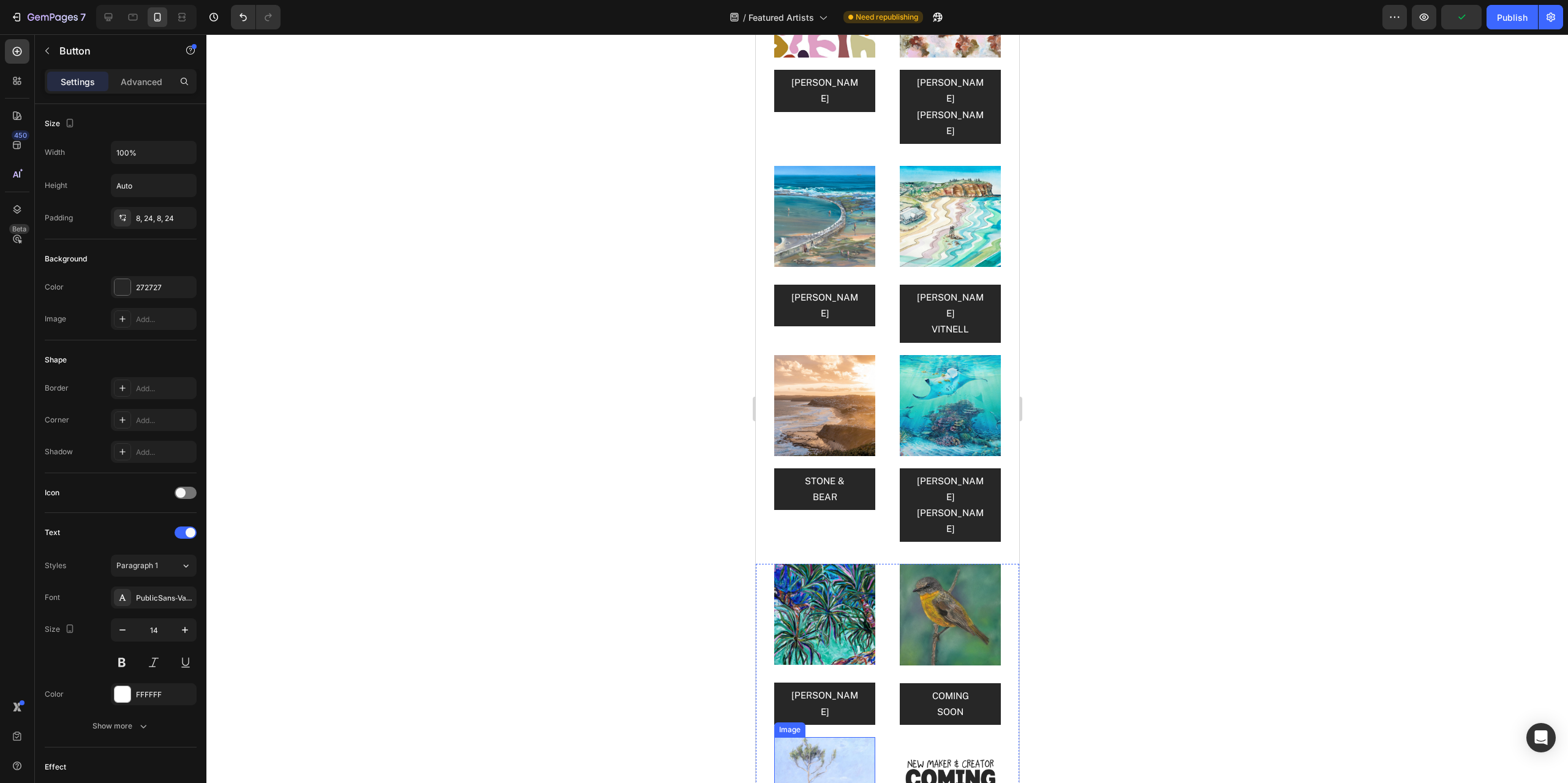
click at [850, 738] on img at bounding box center [824, 787] width 101 height 101
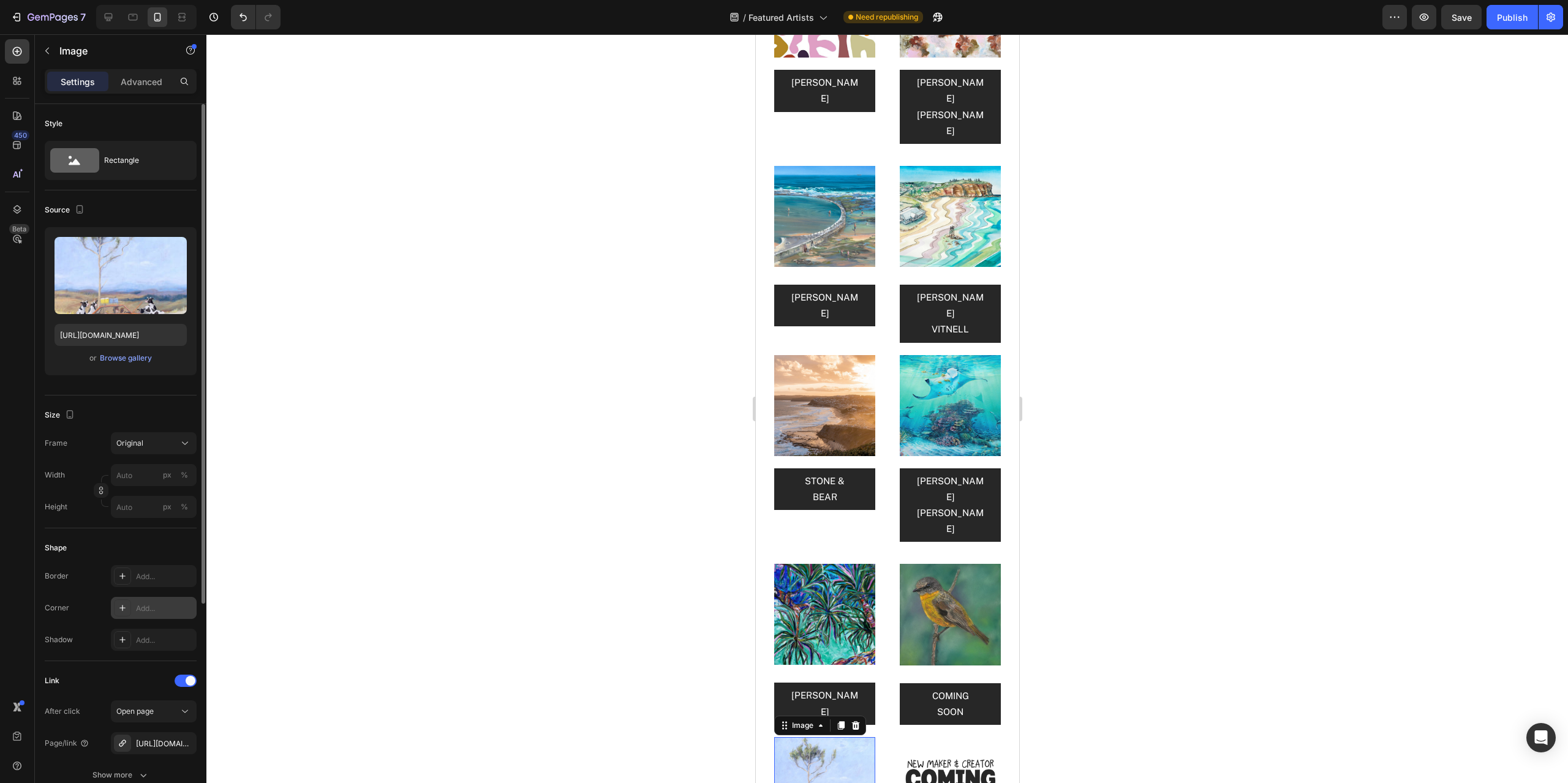
scroll to position [61, 0]
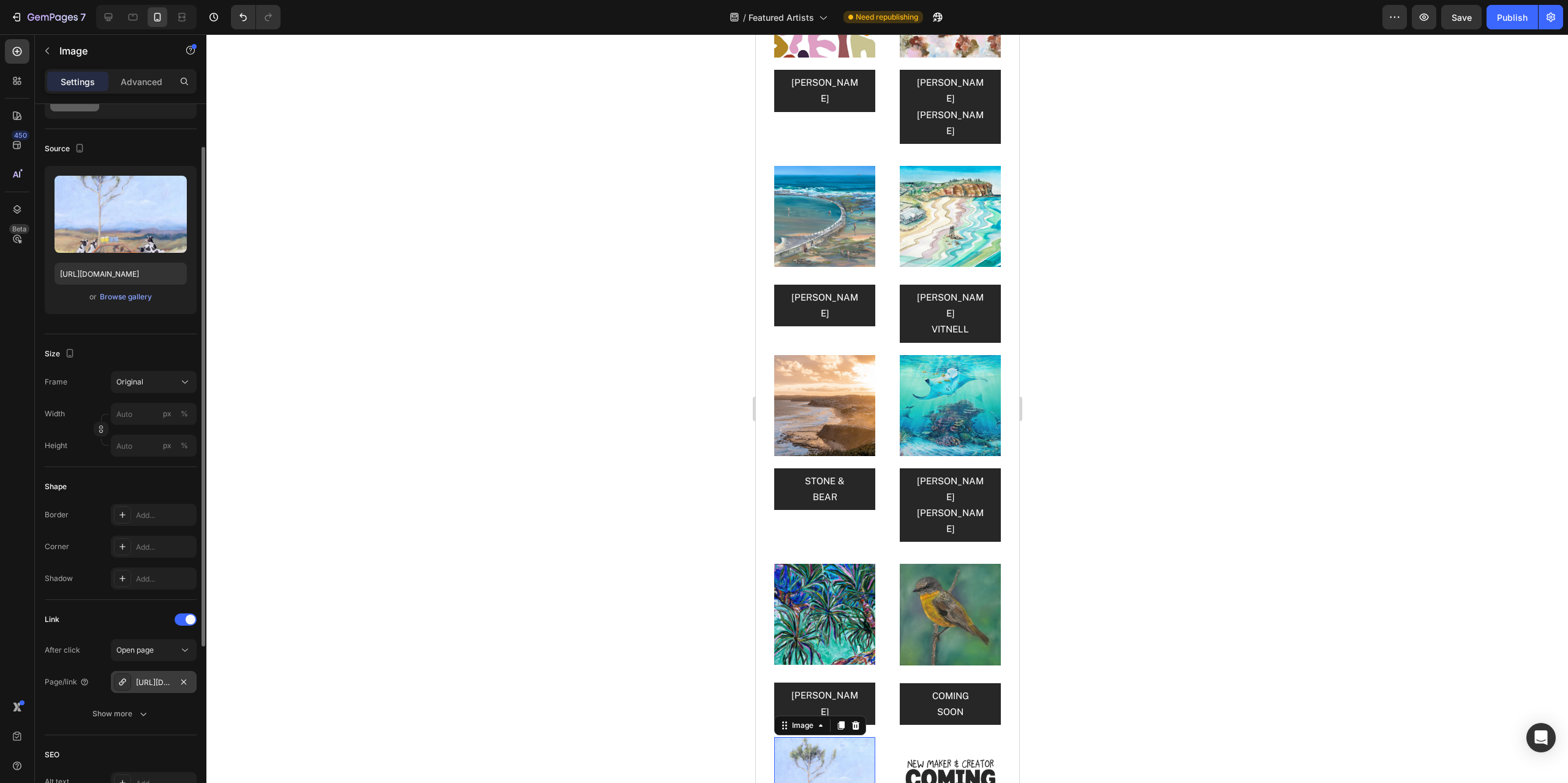
click at [163, 685] on div "[URL][DOMAIN_NAME][PERSON_NAME]" at bounding box center [154, 682] width 36 height 11
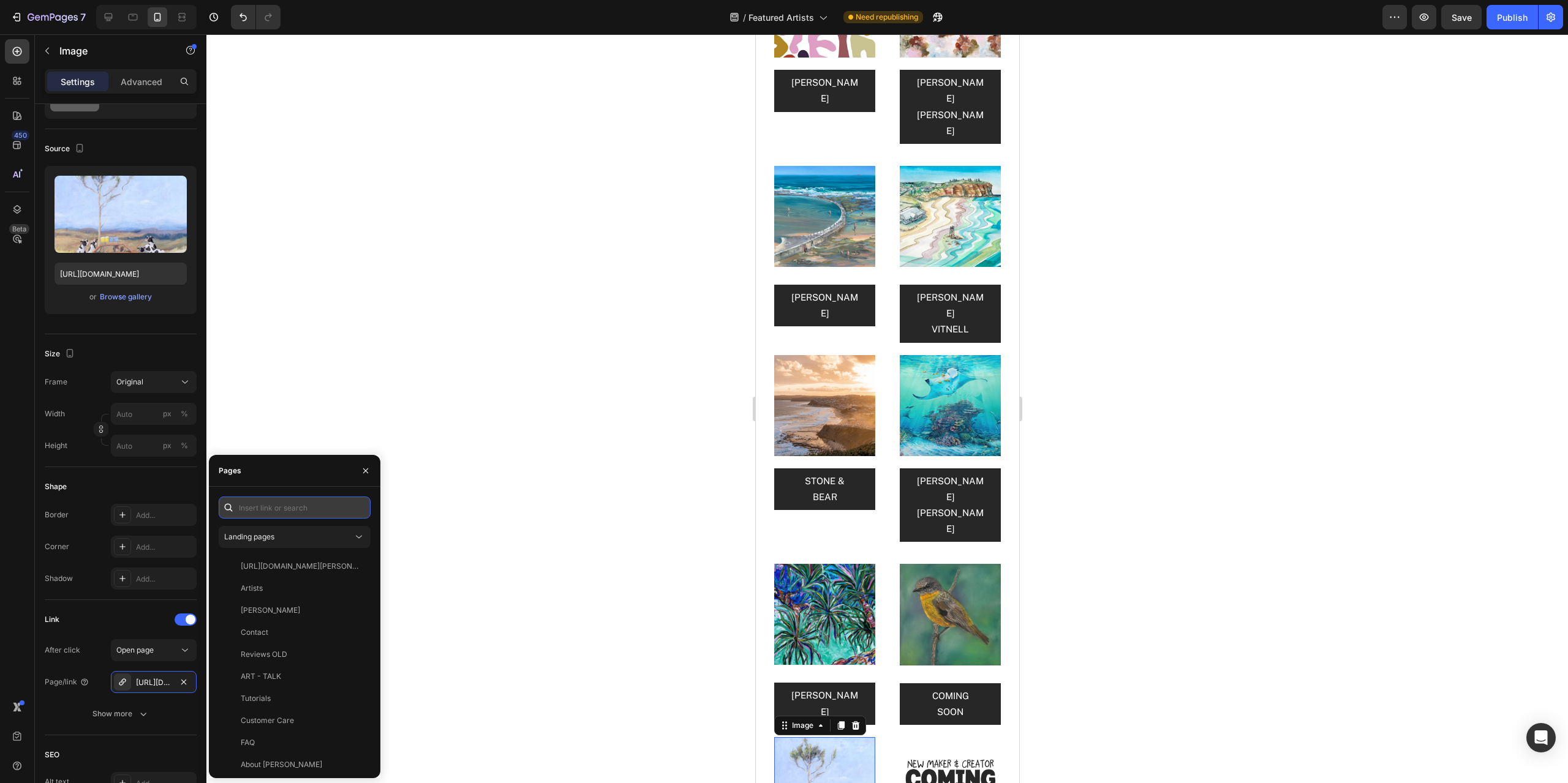
click at [264, 503] on input "text" at bounding box center [295, 508] width 152 height 22
paste input "[URL][DOMAIN_NAME][PERSON_NAME]"
type input "[URL][DOMAIN_NAME][PERSON_NAME]"
click at [298, 538] on div "[URL][DOMAIN_NAME][PERSON_NAME]" at bounding box center [300, 537] width 118 height 11
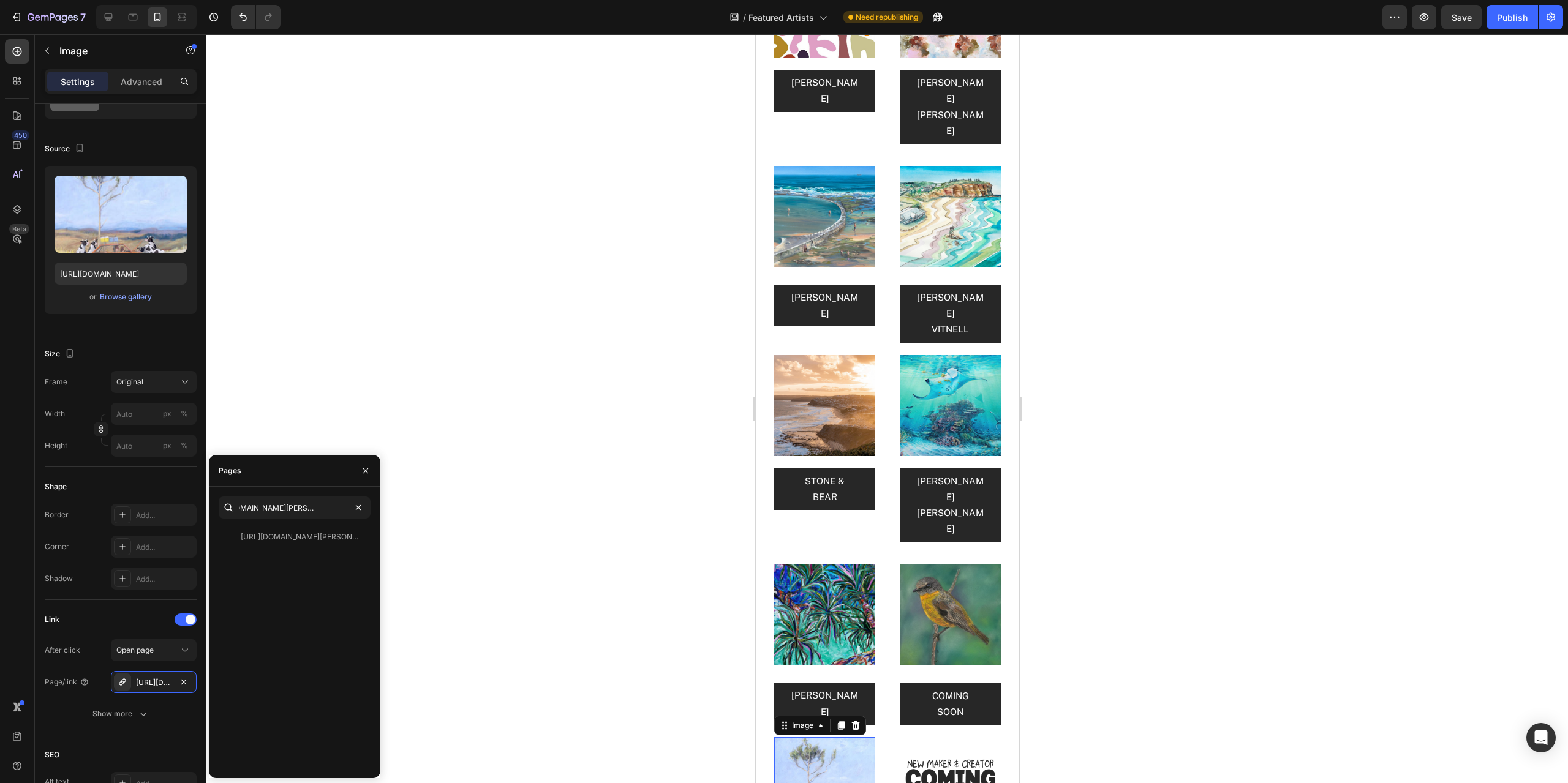
scroll to position [0, 0]
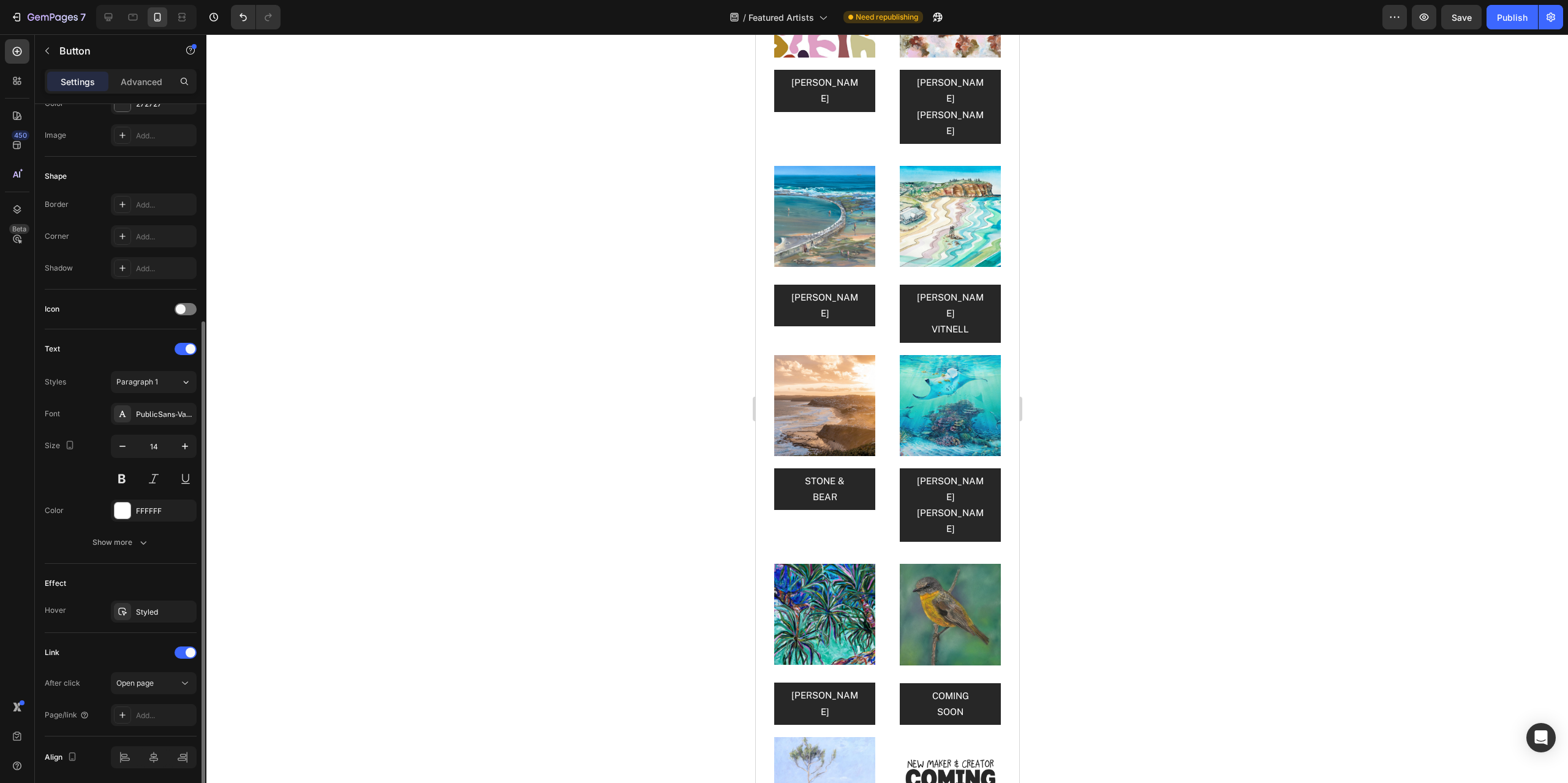
scroll to position [227, 0]
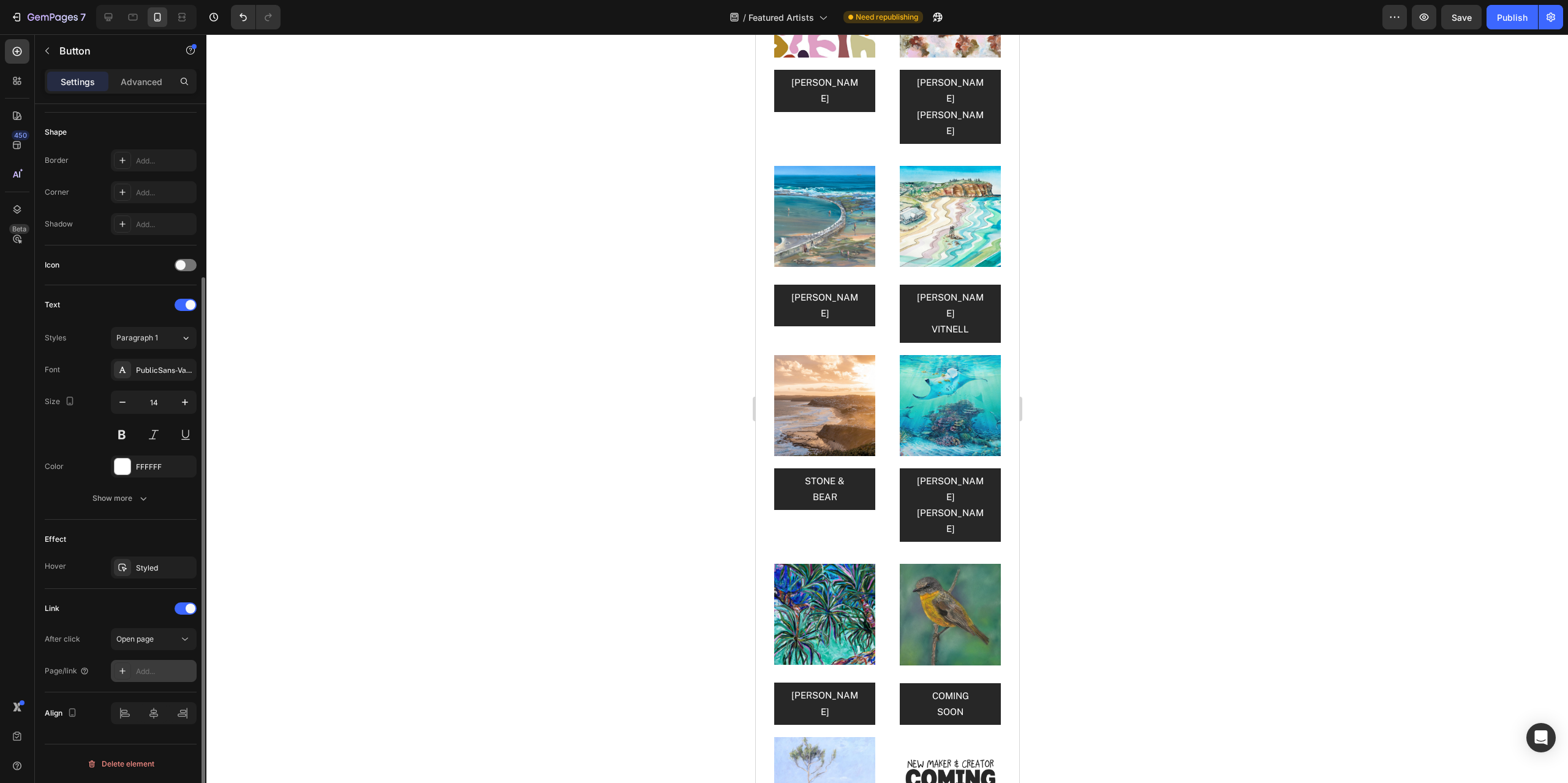
click at [160, 667] on div "Add..." at bounding box center [164, 671] width 57 height 11
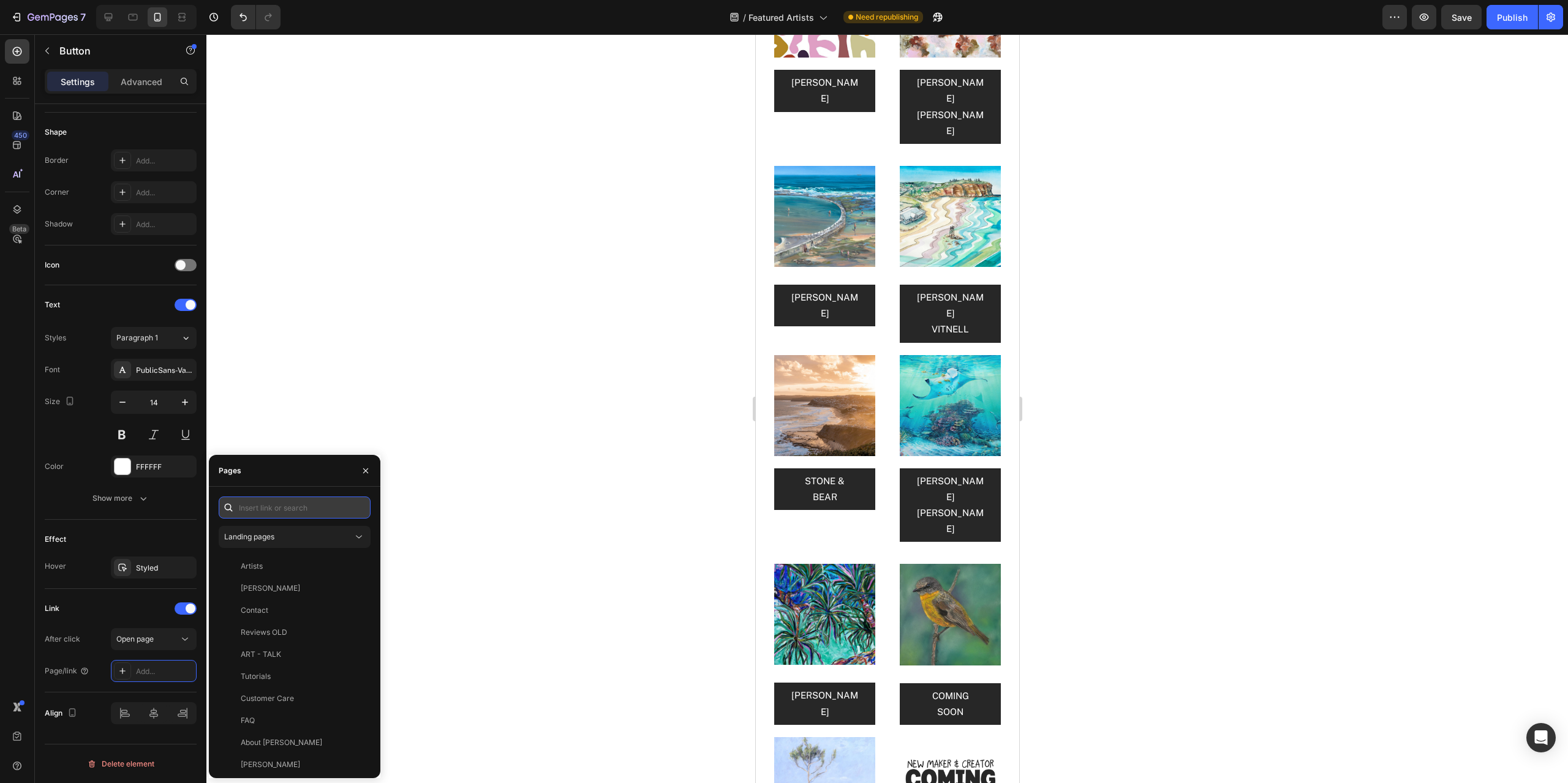
click at [268, 513] on input "text" at bounding box center [295, 508] width 152 height 22
paste input "[URL][DOMAIN_NAME][PERSON_NAME]"
type input "[URL][DOMAIN_NAME][PERSON_NAME]"
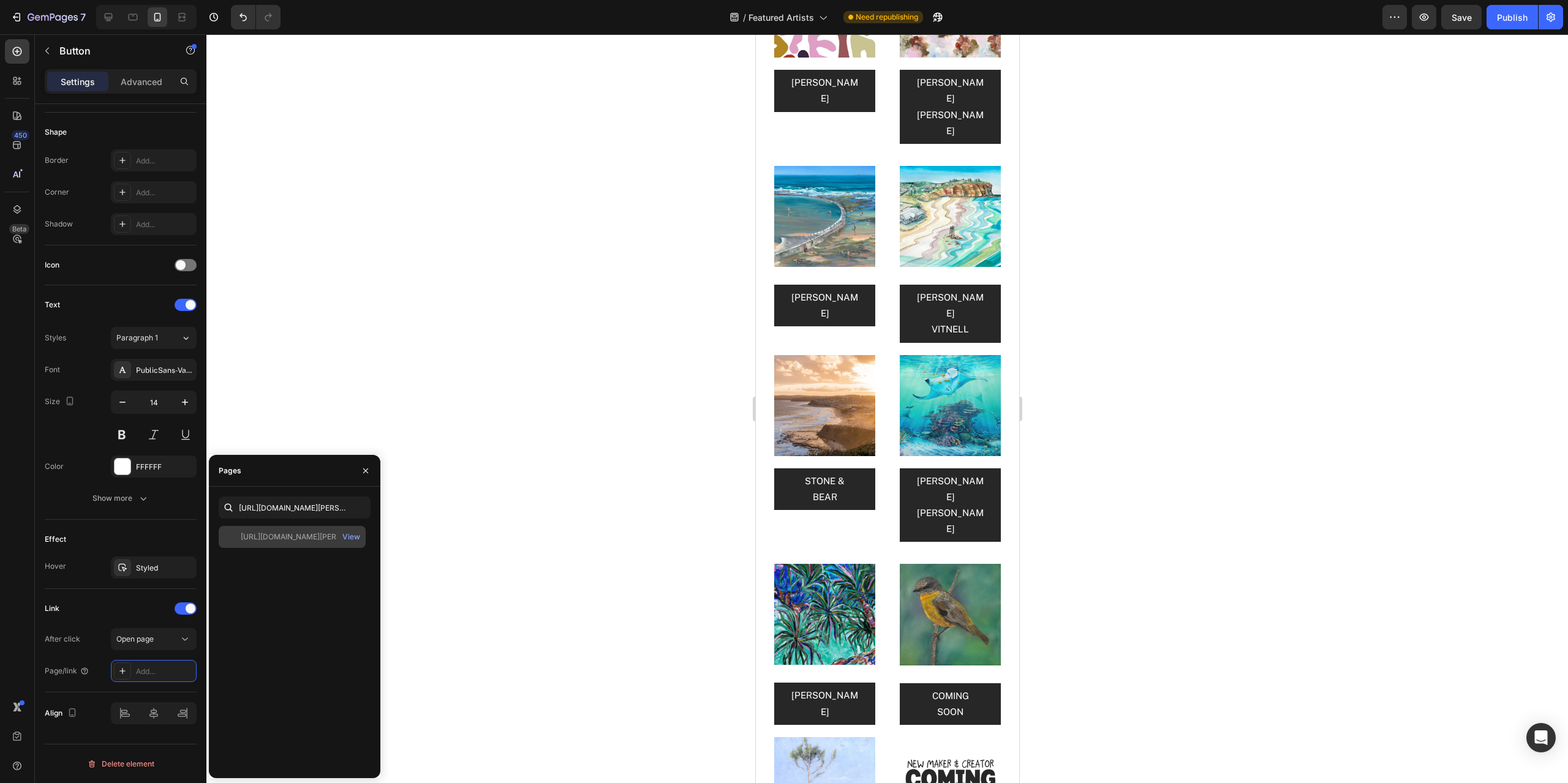
click at [317, 536] on div "[URL][DOMAIN_NAME][PERSON_NAME]" at bounding box center [300, 537] width 118 height 11
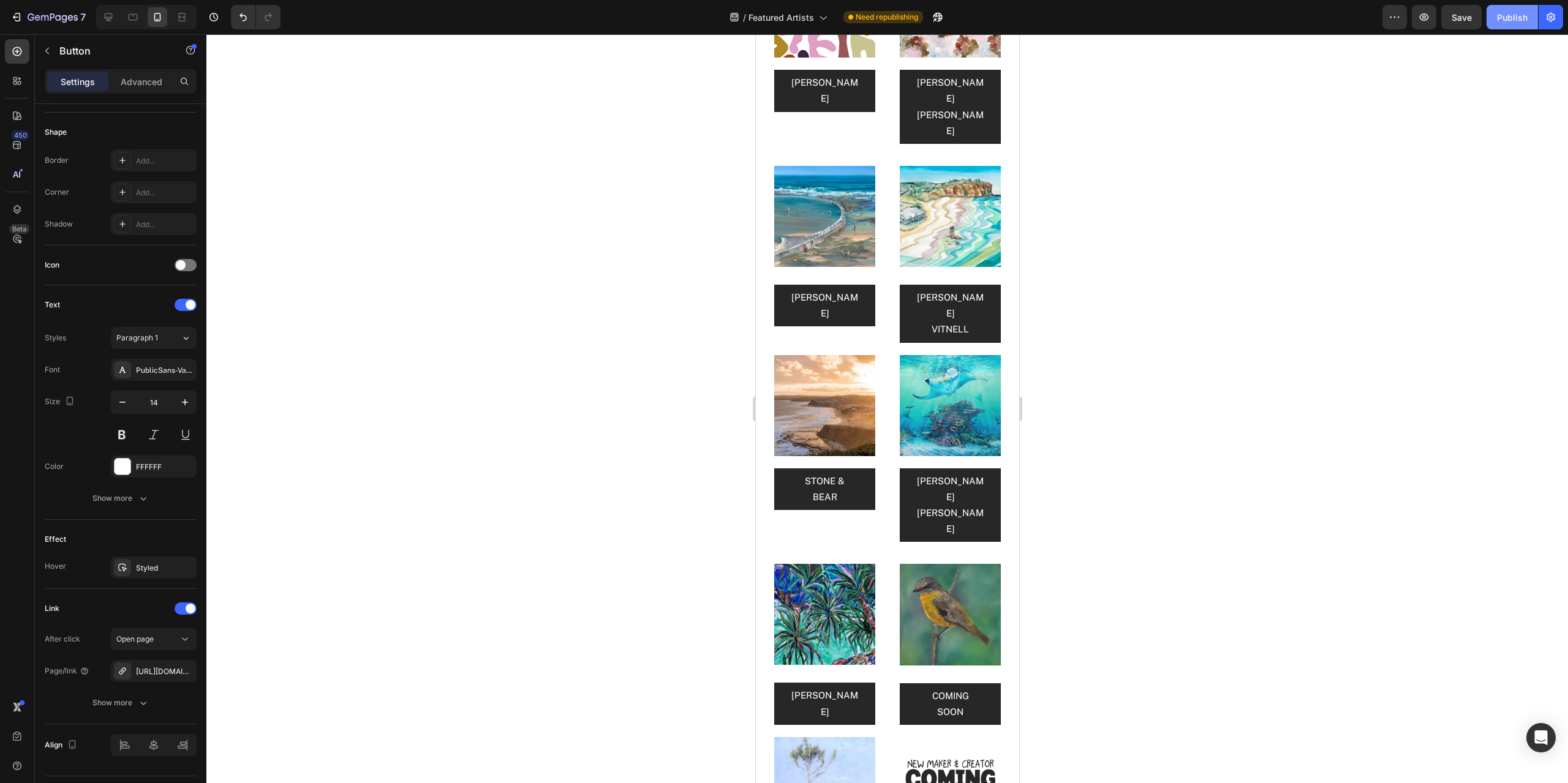
click at [1504, 16] on div "Publish" at bounding box center [1512, 17] width 31 height 13
click at [948, 691] on span "COMING" at bounding box center [950, 696] width 37 height 10
click at [942, 691] on span "COMING" at bounding box center [950, 696] width 37 height 10
click at [977, 683] on button "[PERSON_NAME]" at bounding box center [949, 703] width 101 height 40
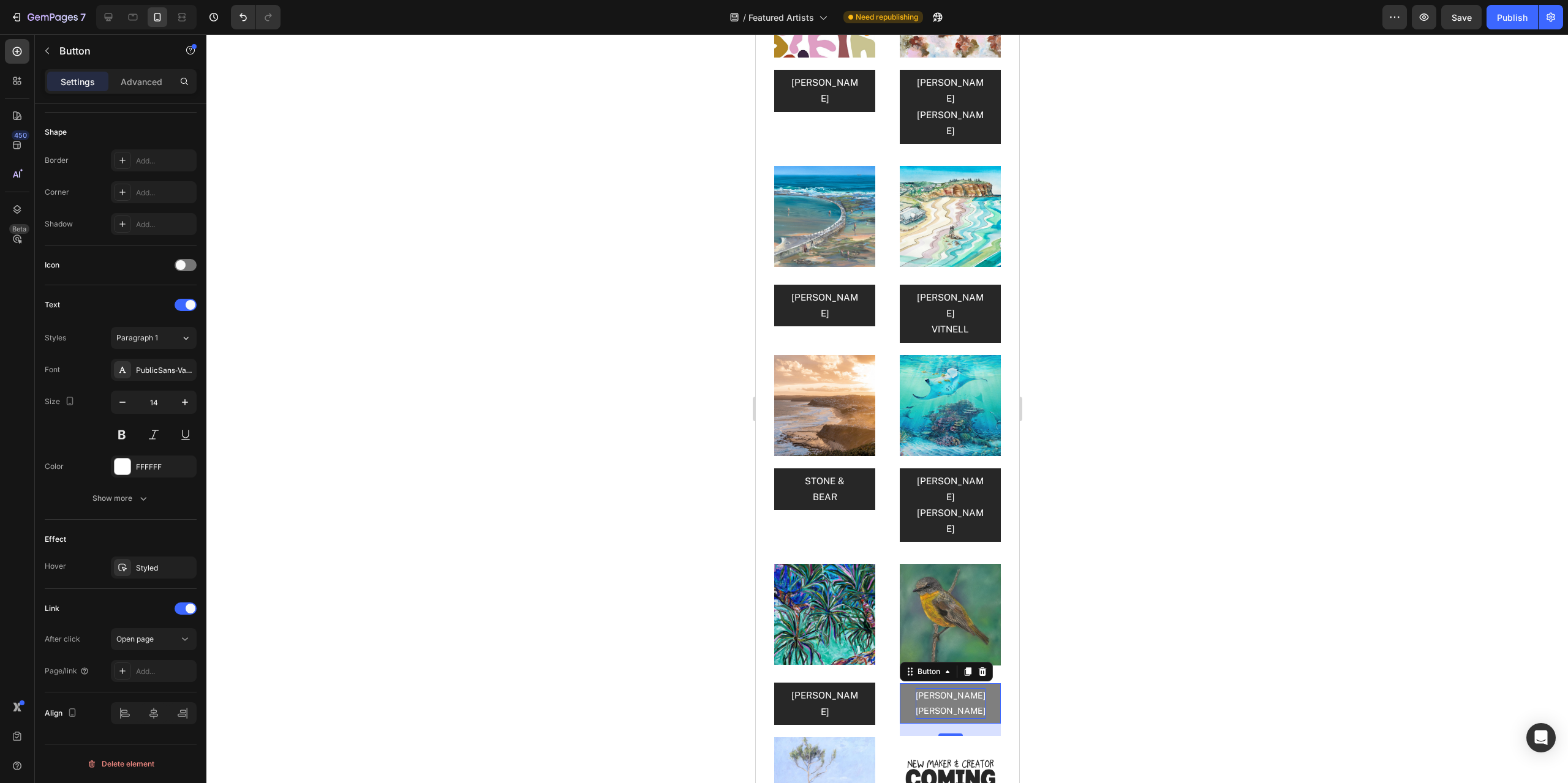
click at [980, 683] on button "[PERSON_NAME]" at bounding box center [949, 703] width 101 height 40
click at [159, 671] on div "Add..." at bounding box center [164, 671] width 57 height 11
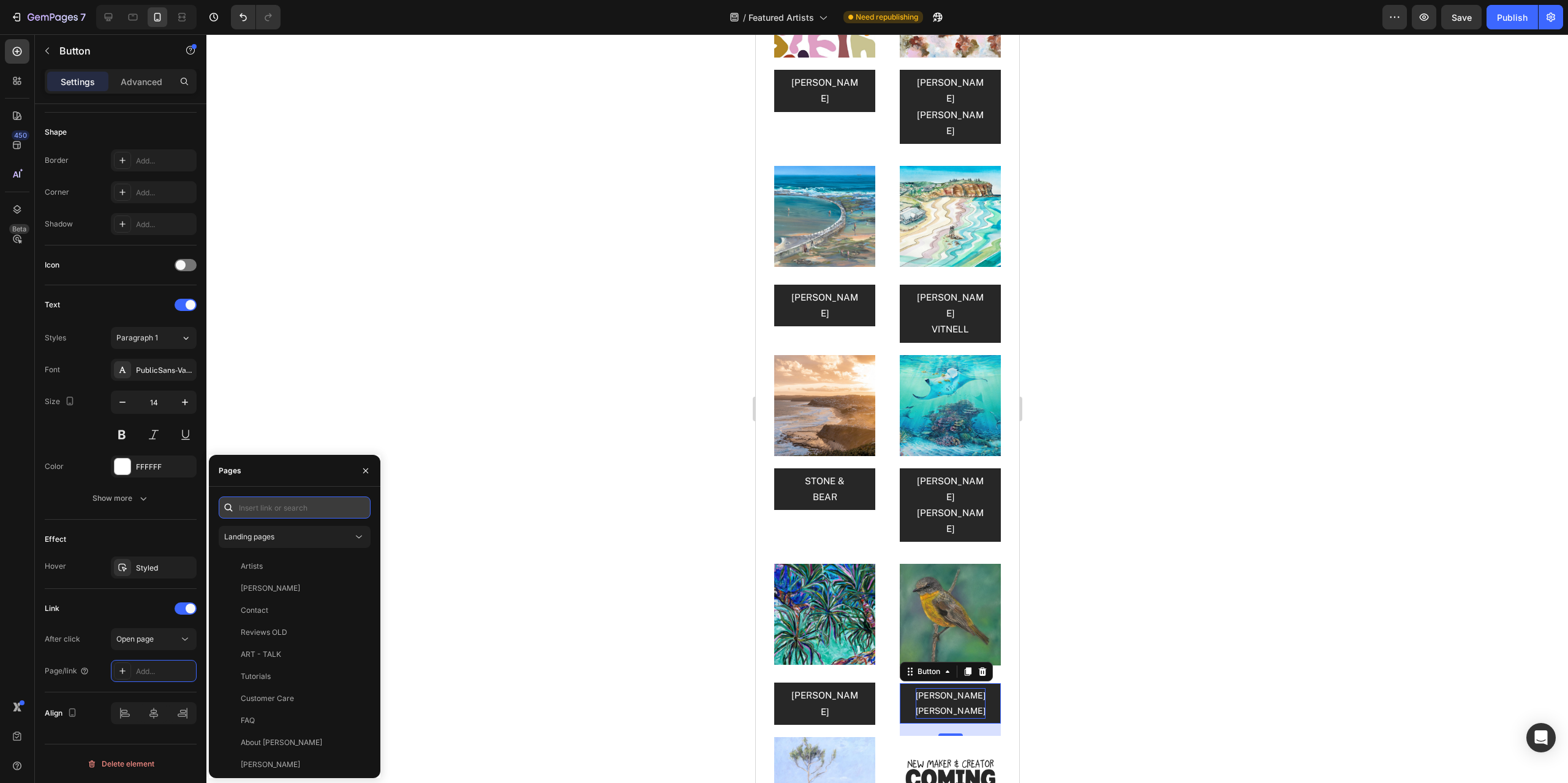
click at [262, 499] on input "text" at bounding box center [295, 508] width 152 height 22
paste input "[URL][DOMAIN_NAME][PERSON_NAME]"
type input "[URL][DOMAIN_NAME][PERSON_NAME]"
click at [319, 535] on div "[URL][DOMAIN_NAME][PERSON_NAME]" at bounding box center [300, 537] width 118 height 11
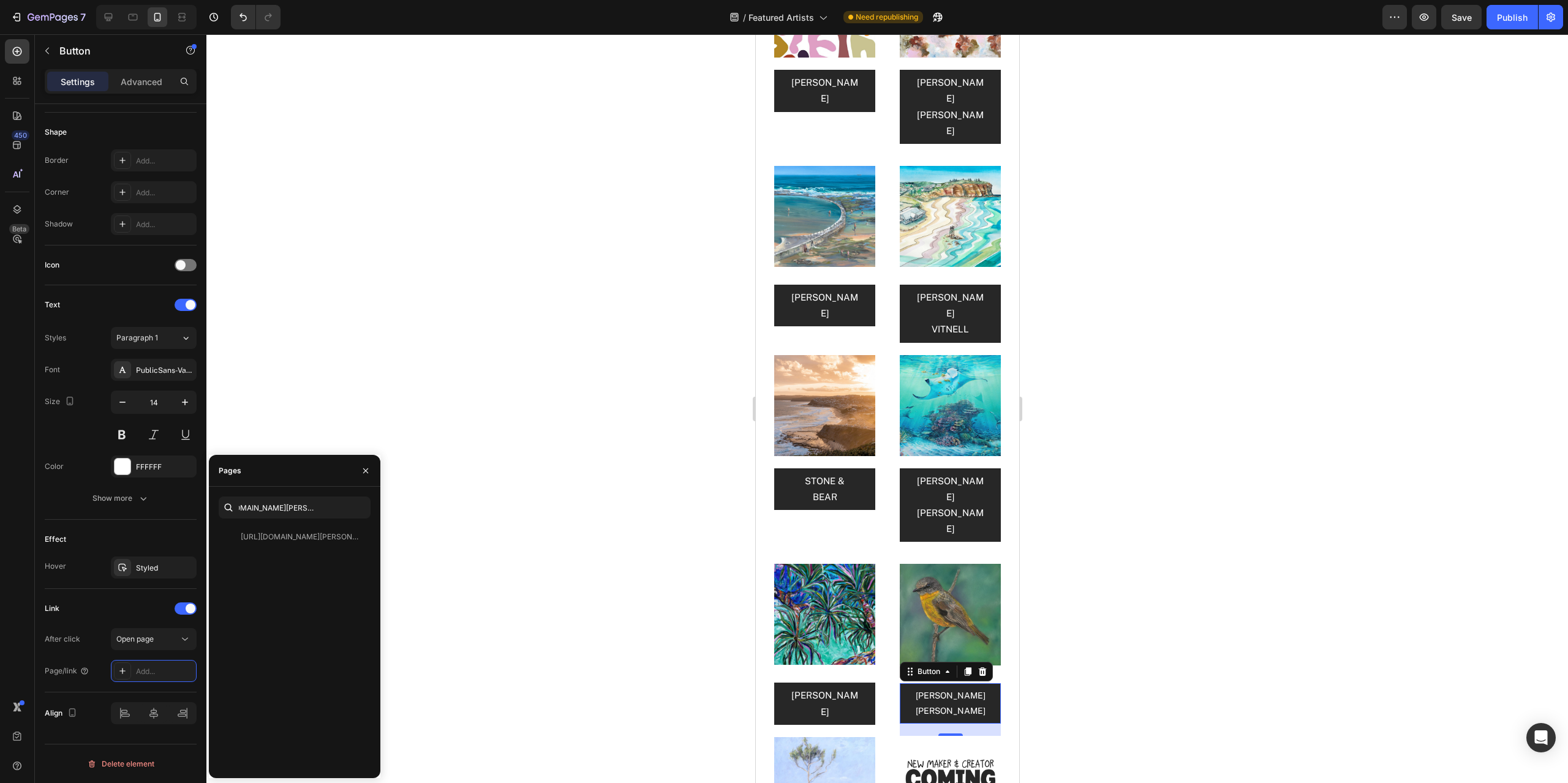
scroll to position [0, 0]
click at [965, 564] on img at bounding box center [949, 614] width 101 height 101
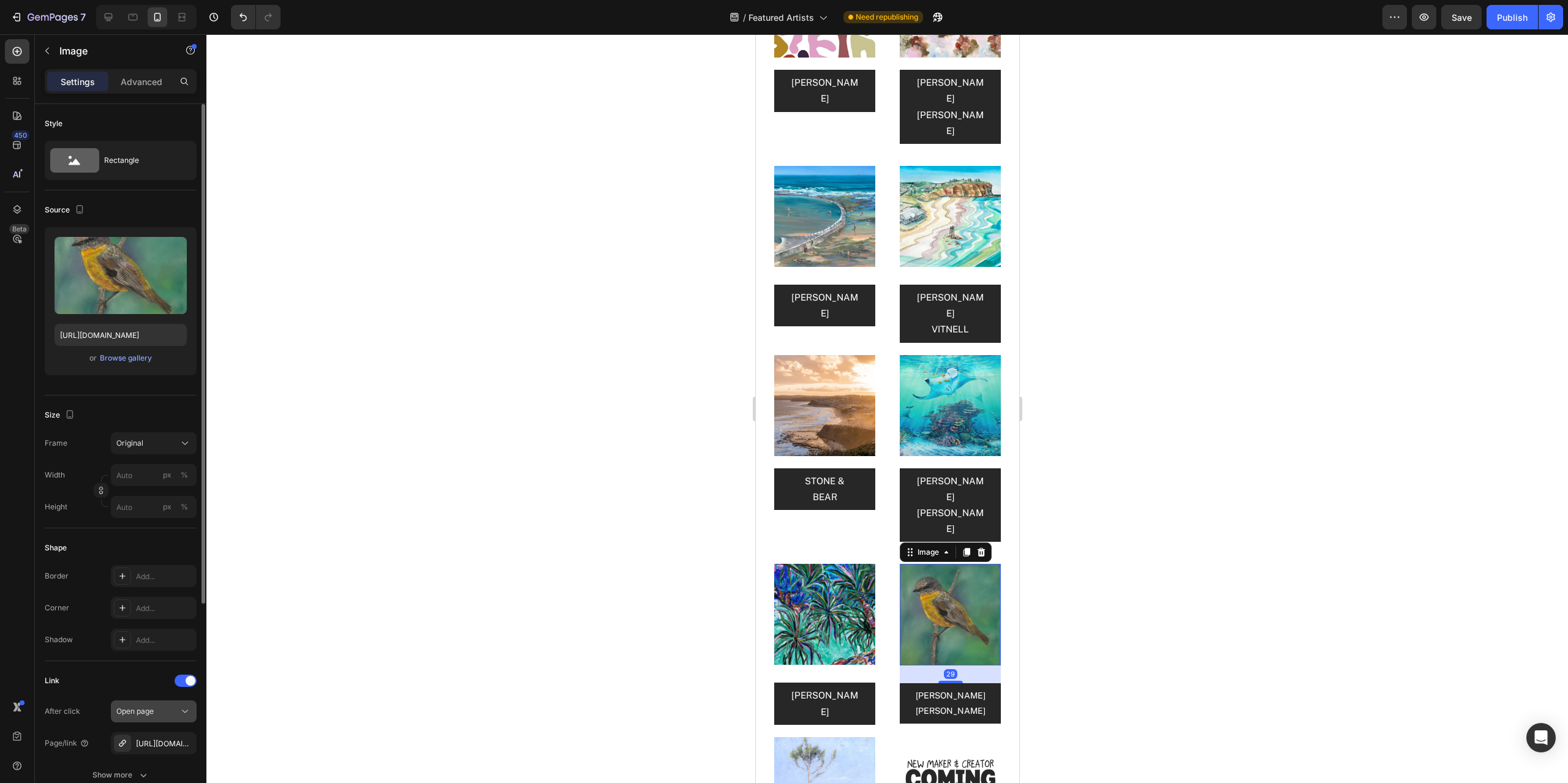
scroll to position [183, 0]
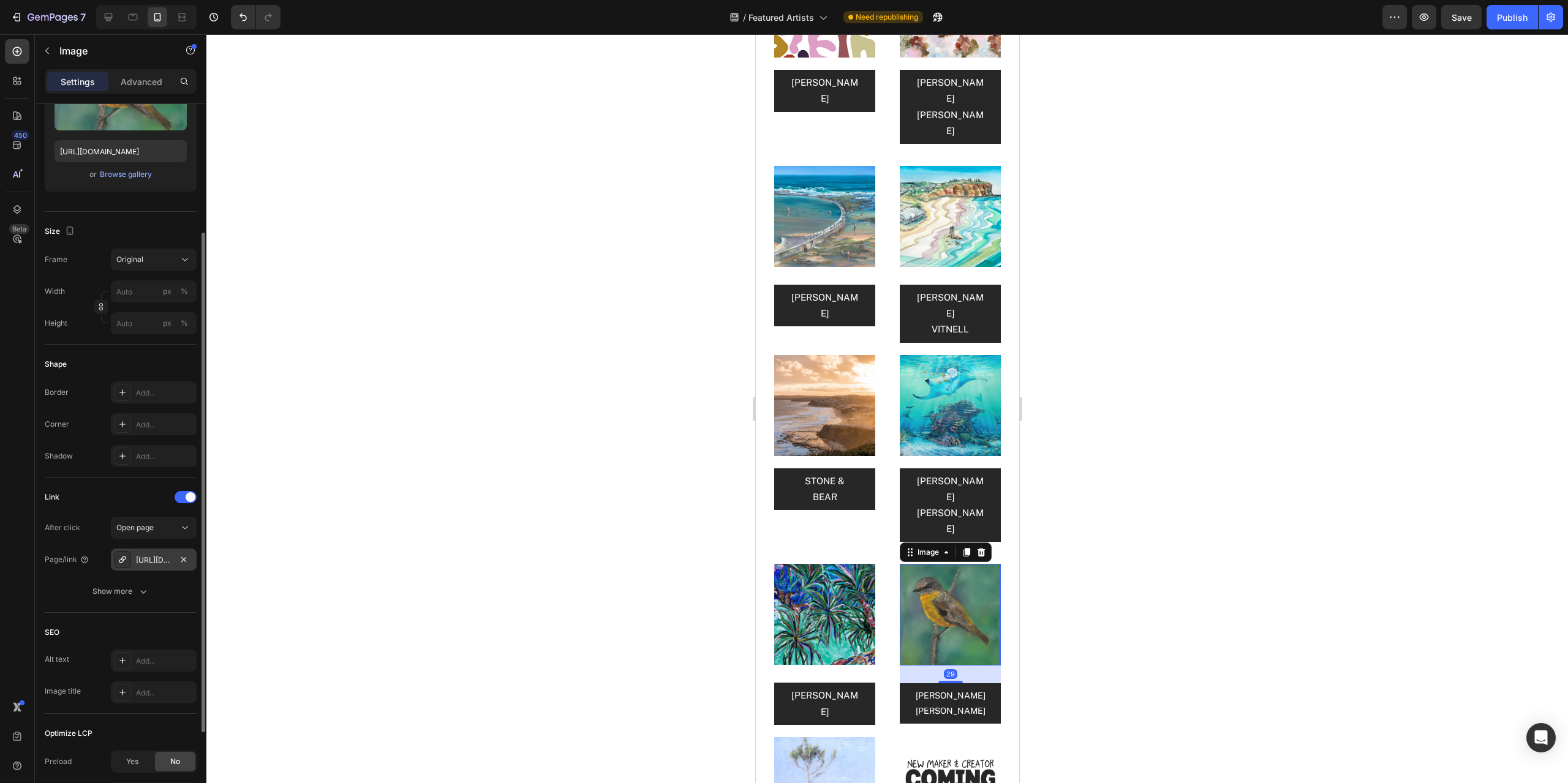
click at [170, 556] on div "[URL][DOMAIN_NAME][PERSON_NAME]" at bounding box center [154, 560] width 36 height 11
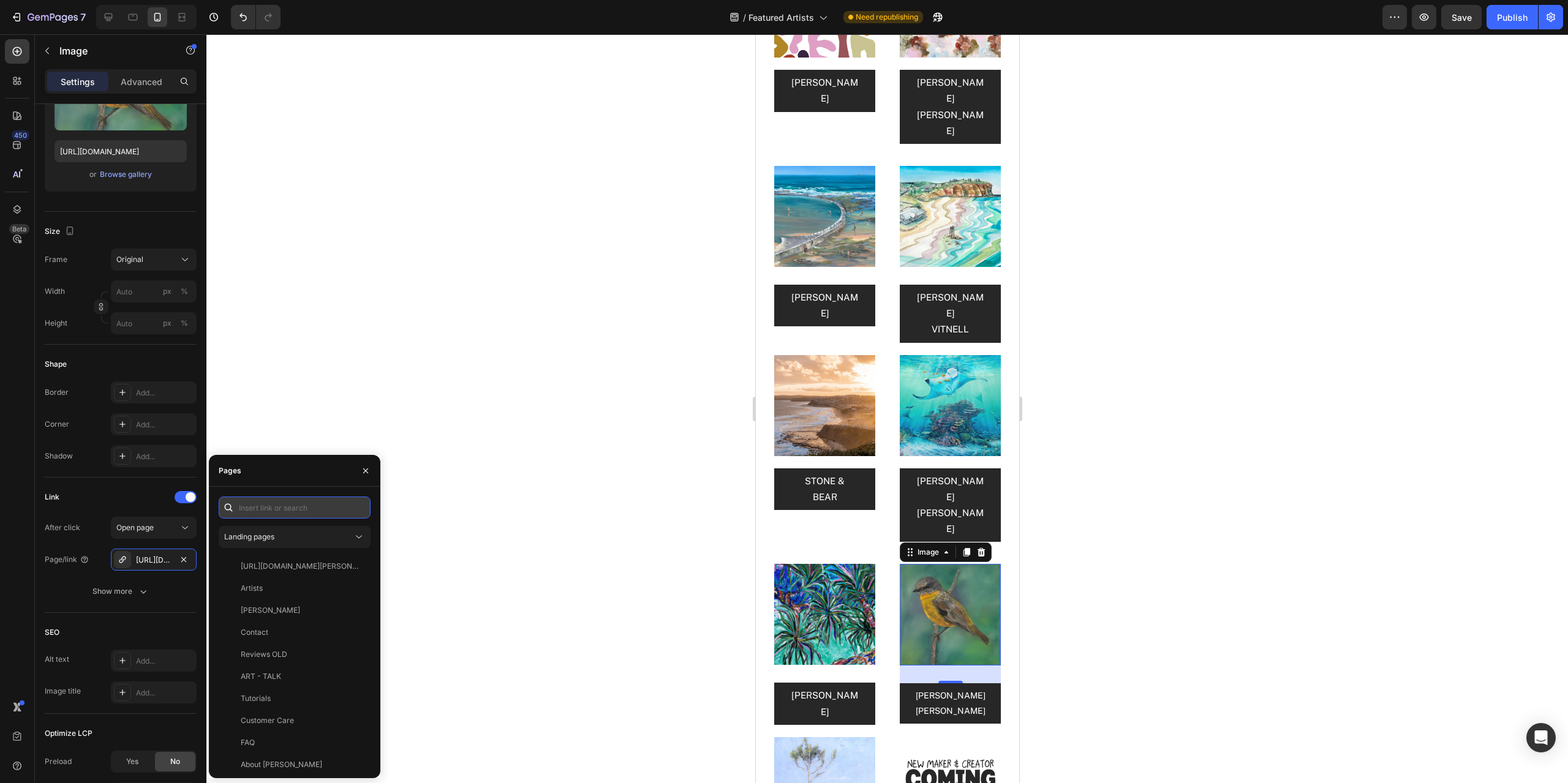
click at [284, 508] on input "text" at bounding box center [295, 508] width 152 height 22
paste input "[URL][DOMAIN_NAME][PERSON_NAME]"
type input "[URL][DOMAIN_NAME][PERSON_NAME]"
click at [315, 536] on div "[URL][DOMAIN_NAME][PERSON_NAME]" at bounding box center [300, 537] width 118 height 11
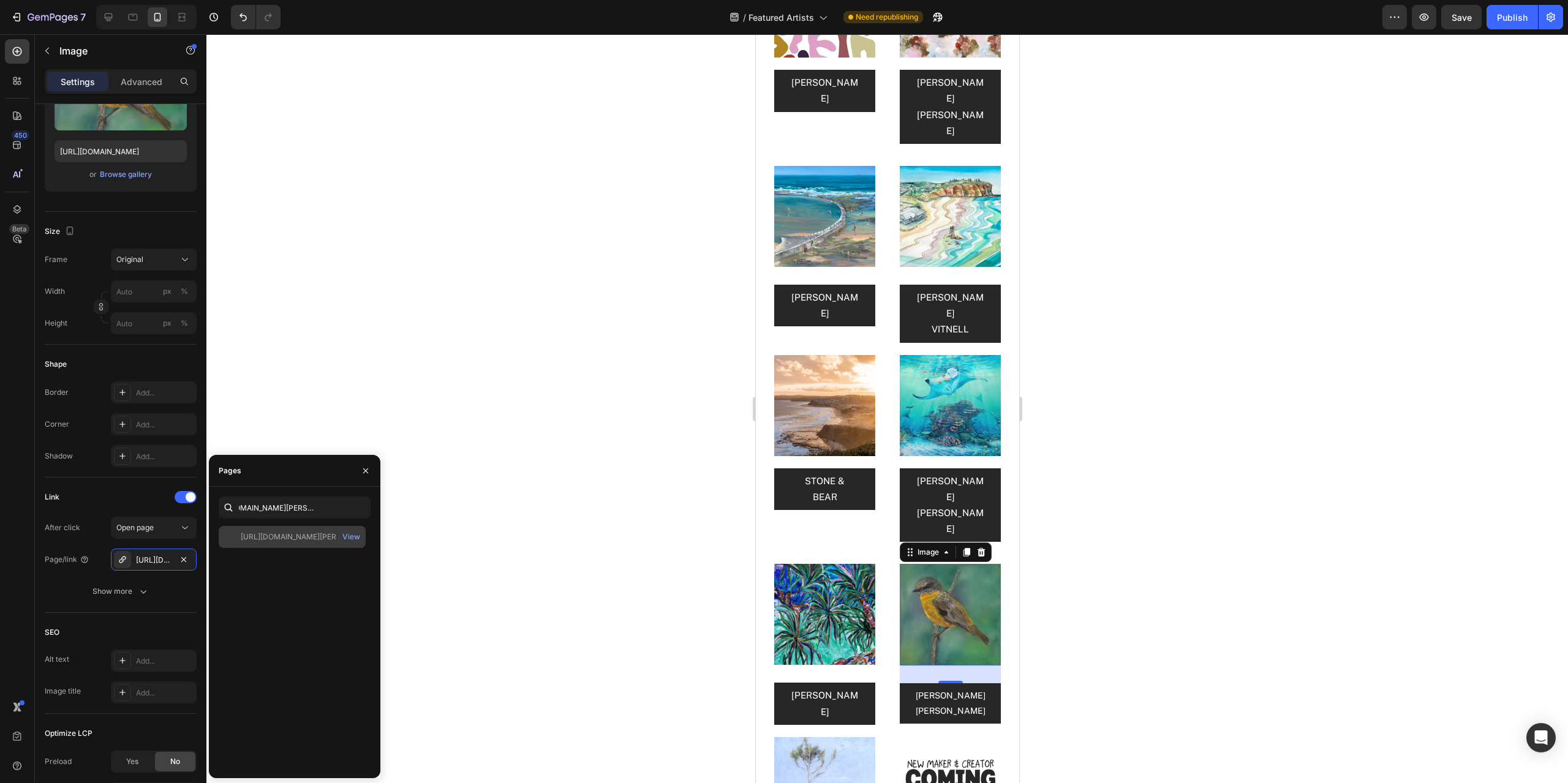
scroll to position [0, 0]
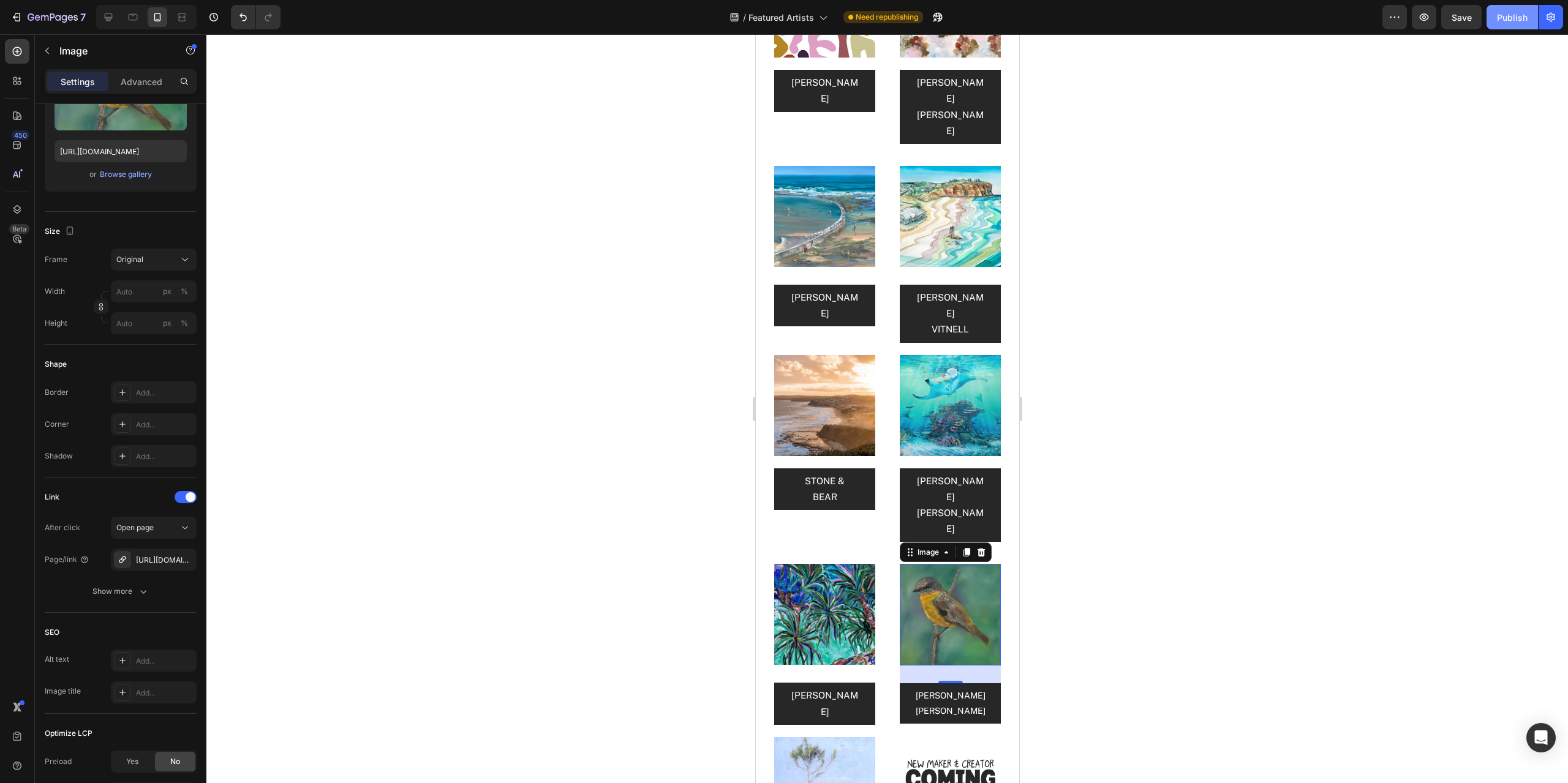
click at [1512, 19] on div "Publish" at bounding box center [1512, 17] width 31 height 13
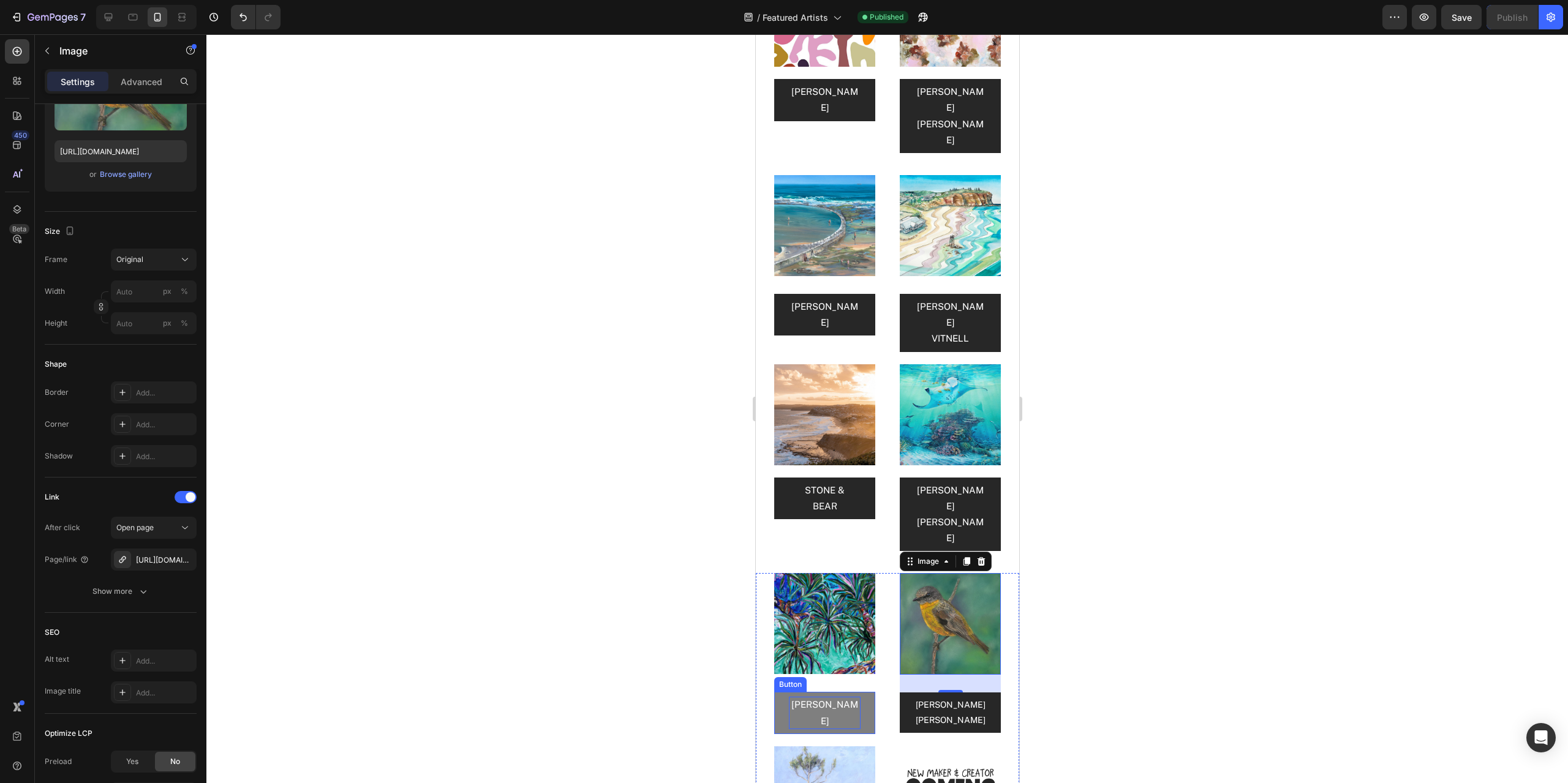
scroll to position [3306, 0]
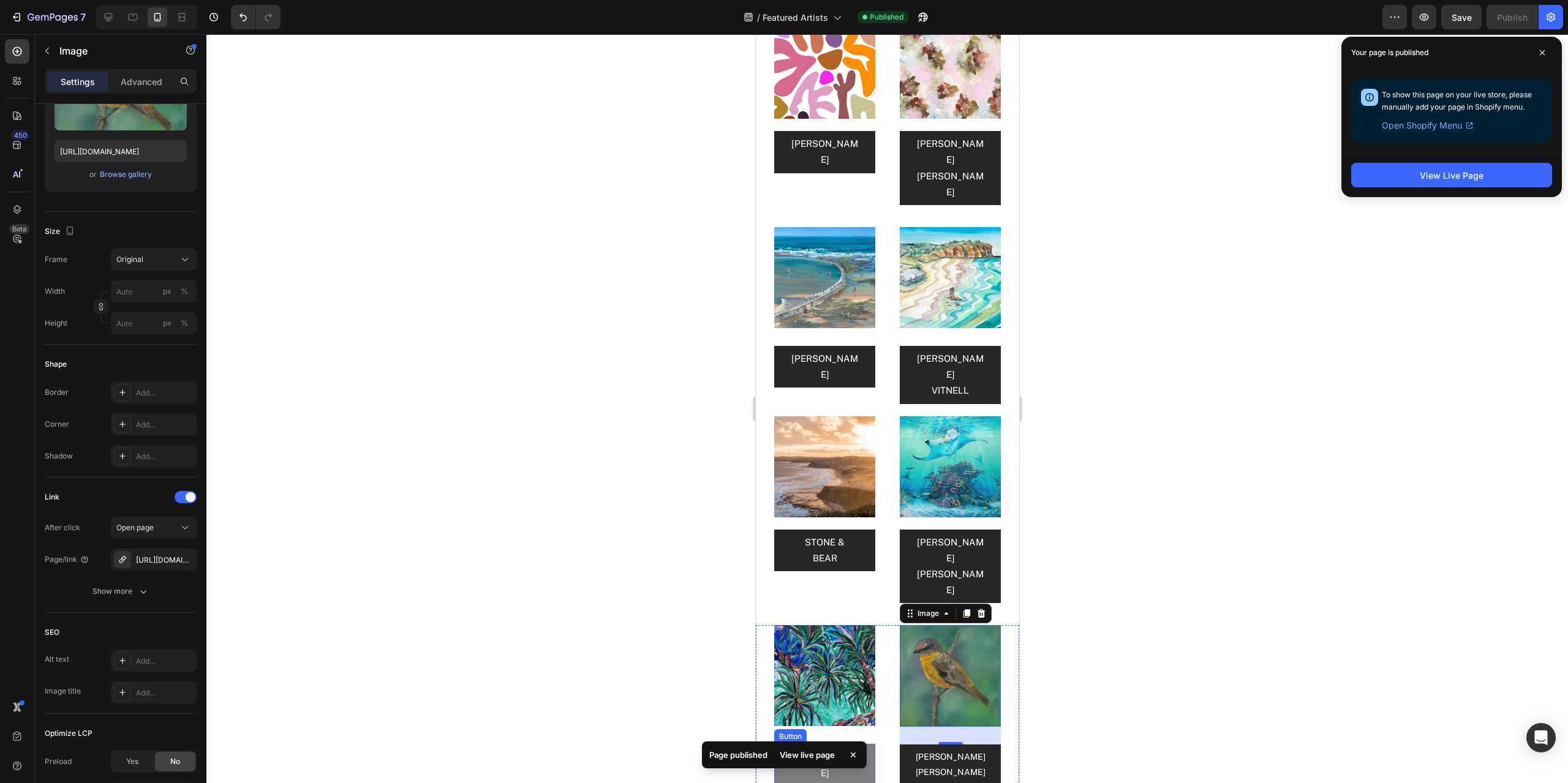
click at [858, 744] on link "[PERSON_NAME]" at bounding box center [824, 765] width 101 height 42
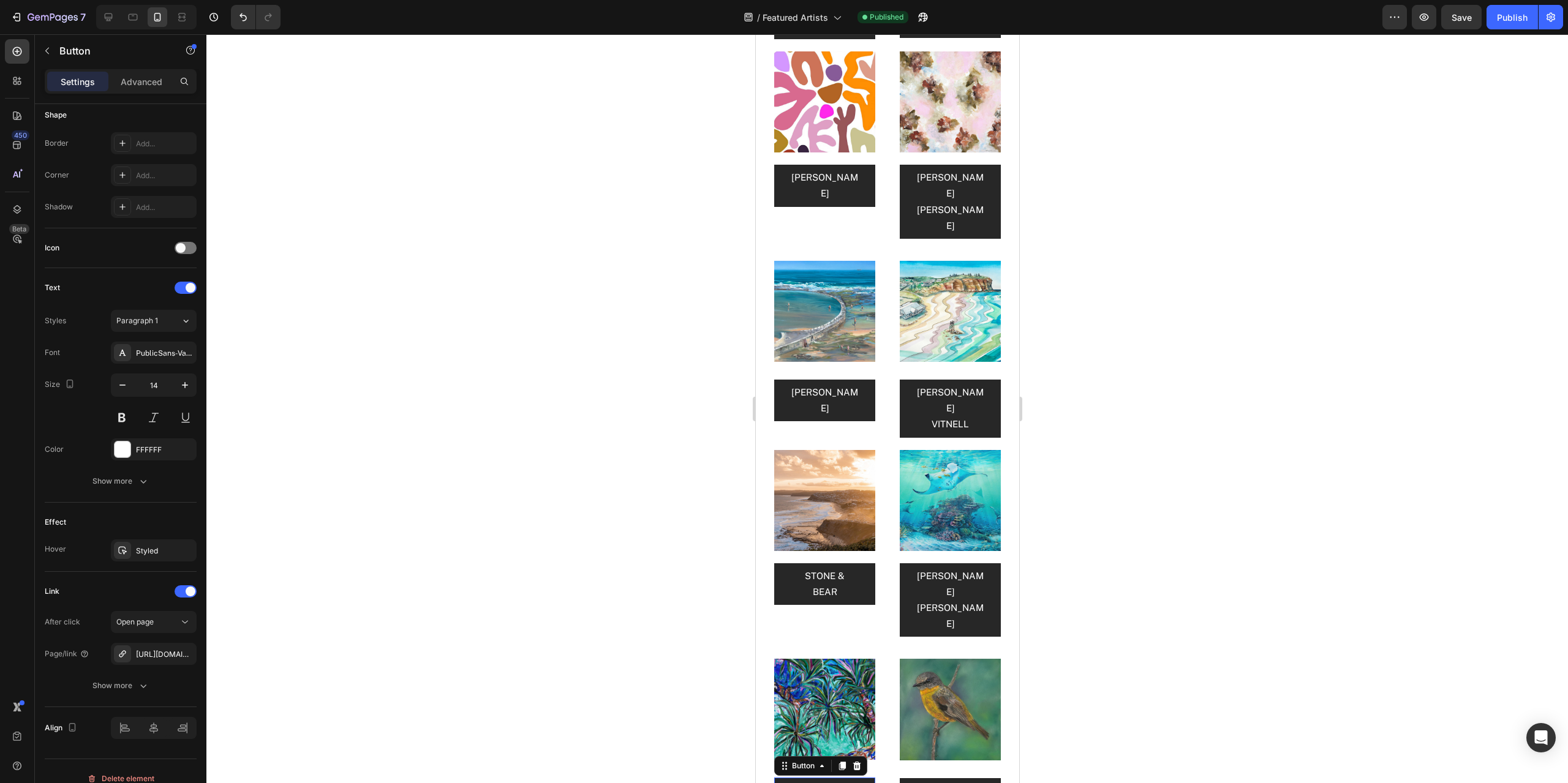
scroll to position [3060, 0]
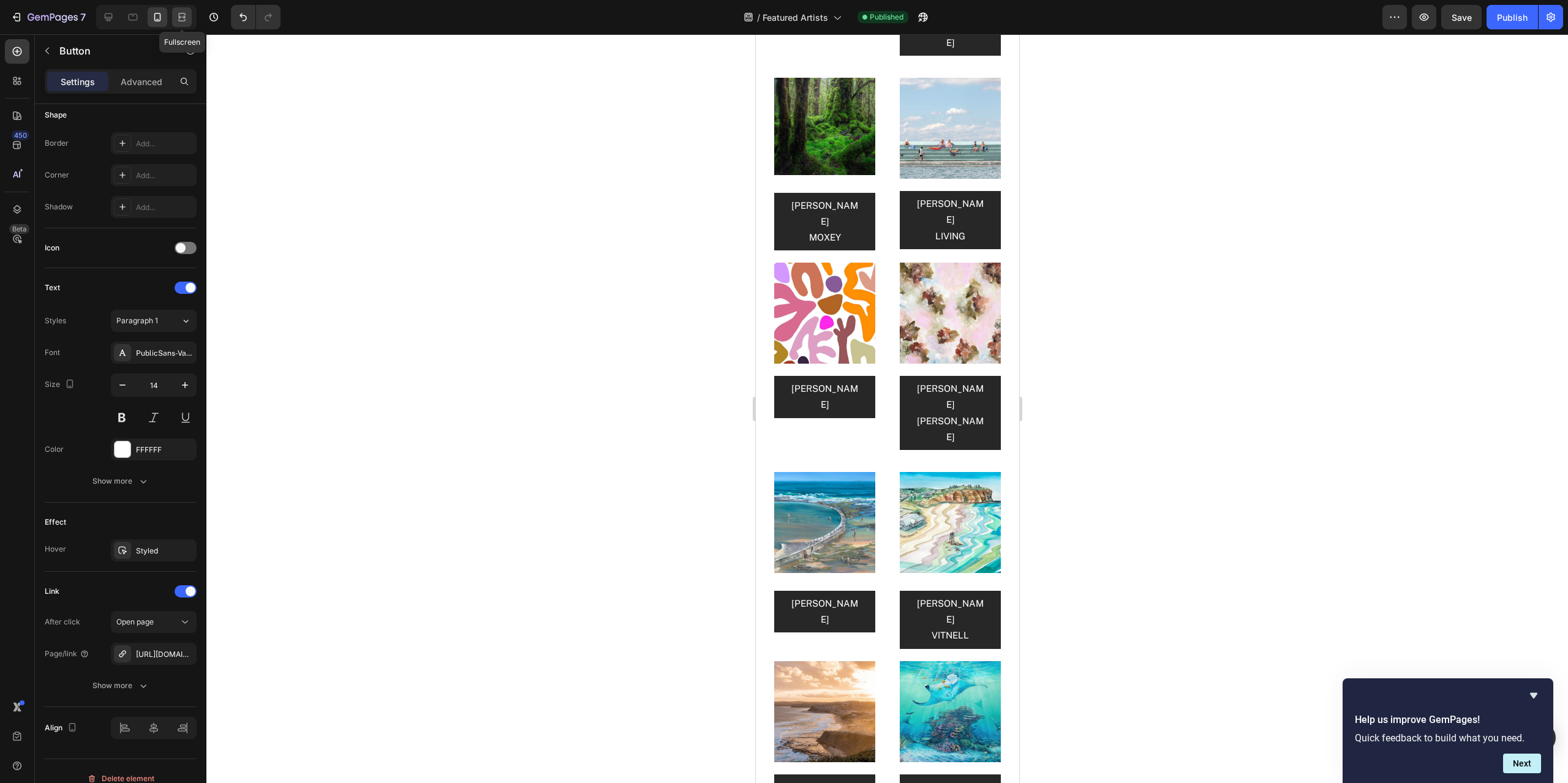
click at [182, 16] on icon at bounding box center [182, 17] width 12 height 12
type input "16"
